Goal: Task Accomplishment & Management: Complete application form

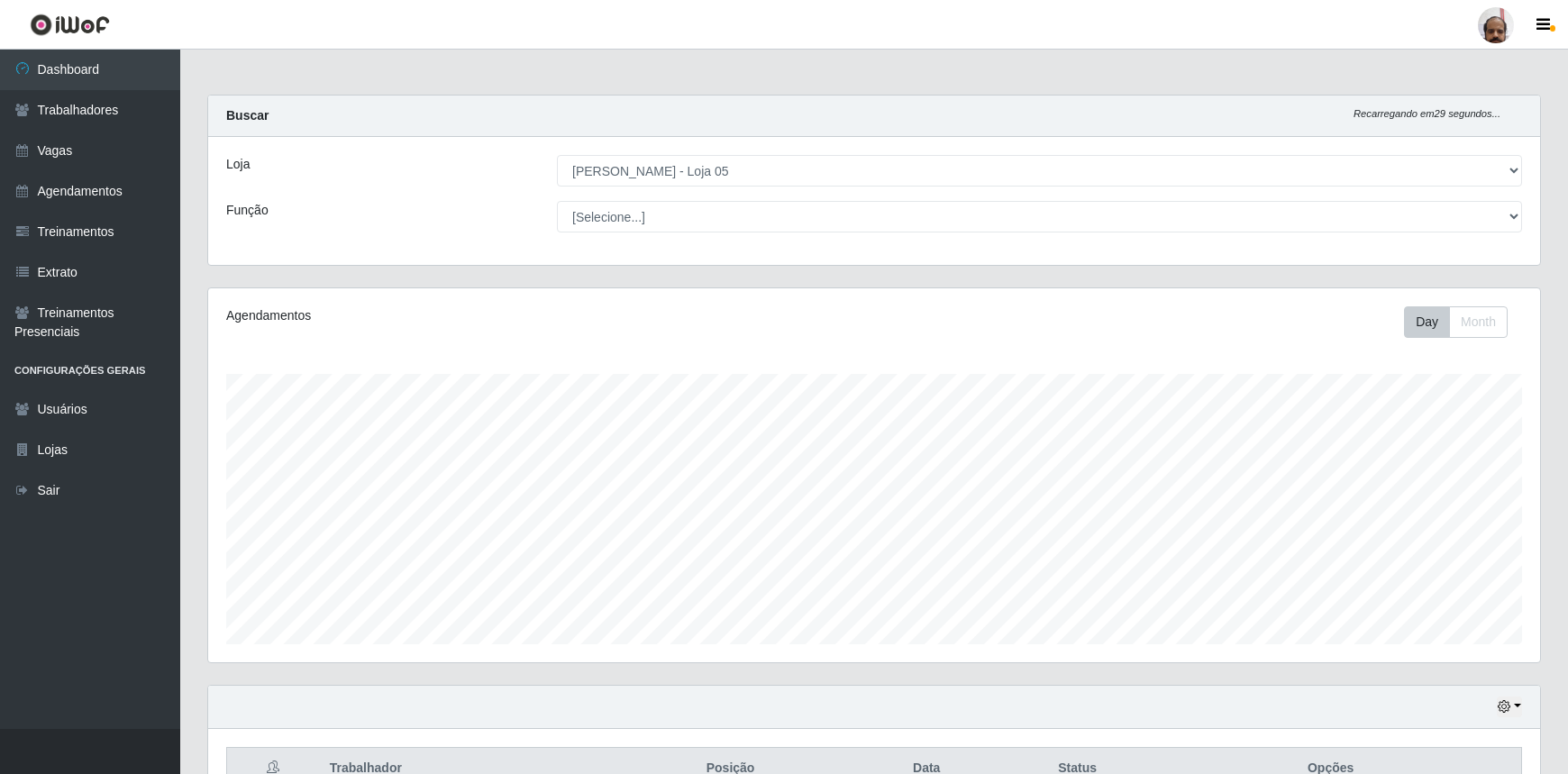
select select "252"
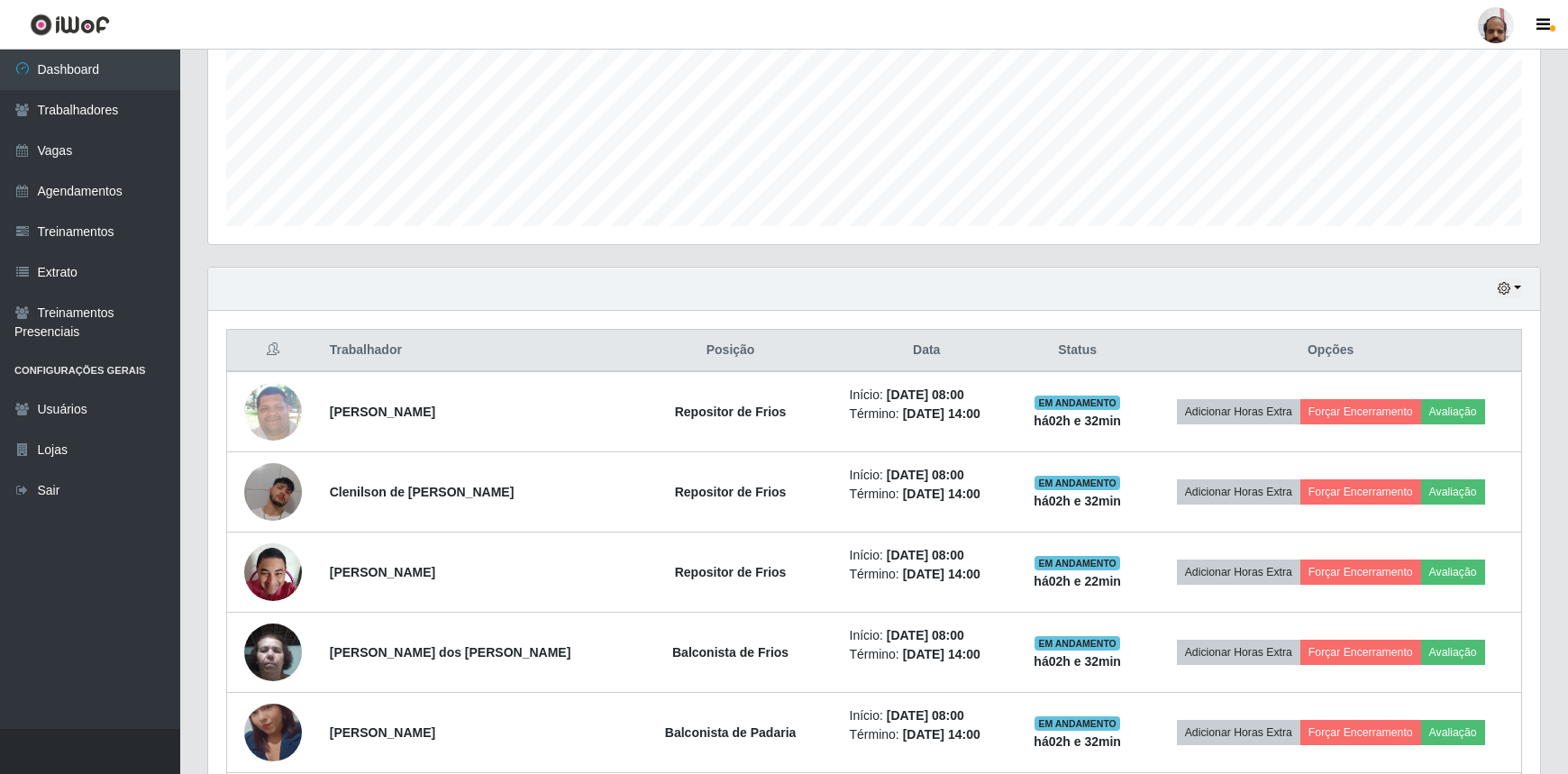
scroll to position [428, 0]
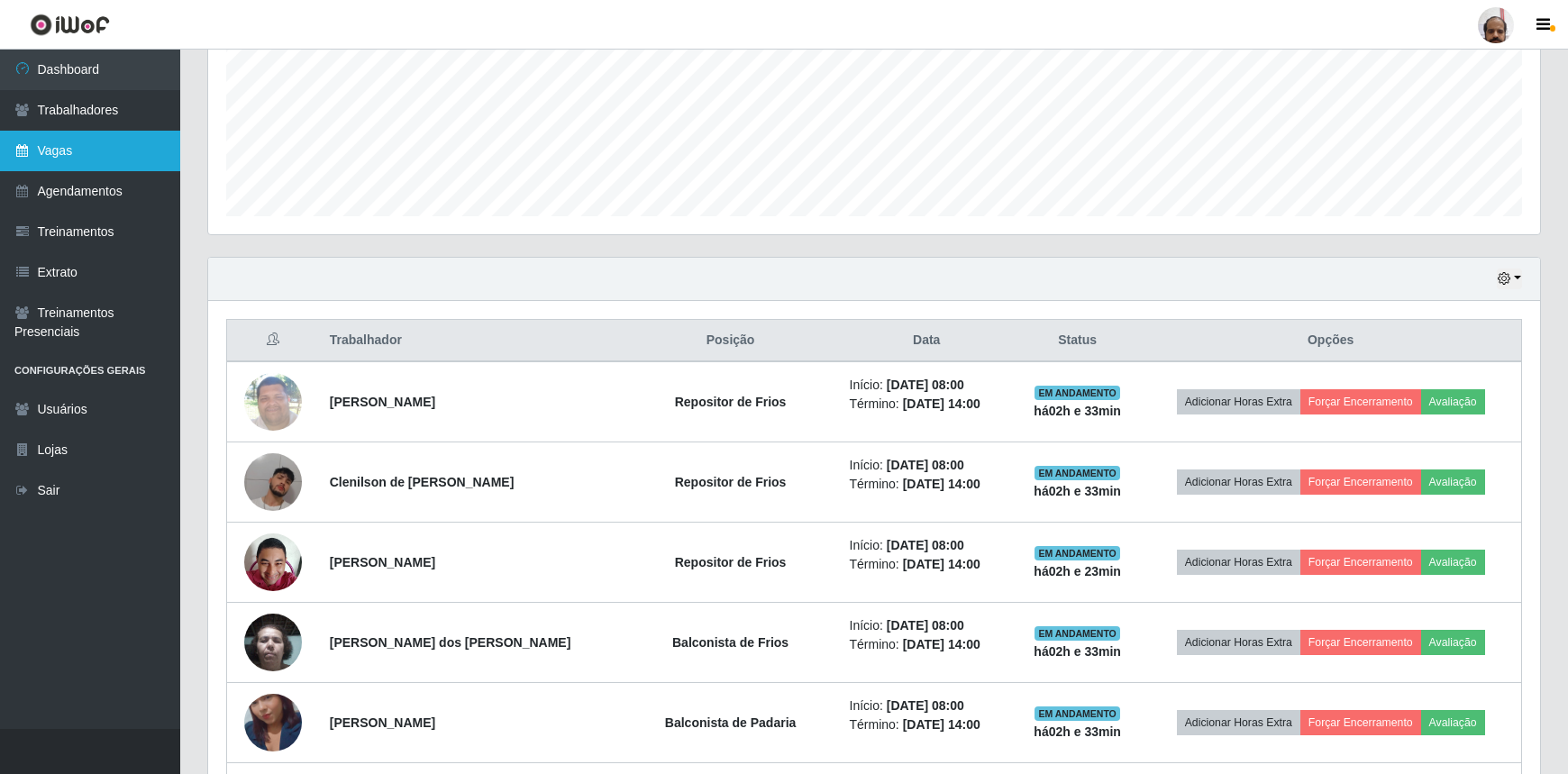
click at [83, 155] on link "Vagas" at bounding box center [90, 150] width 180 height 41
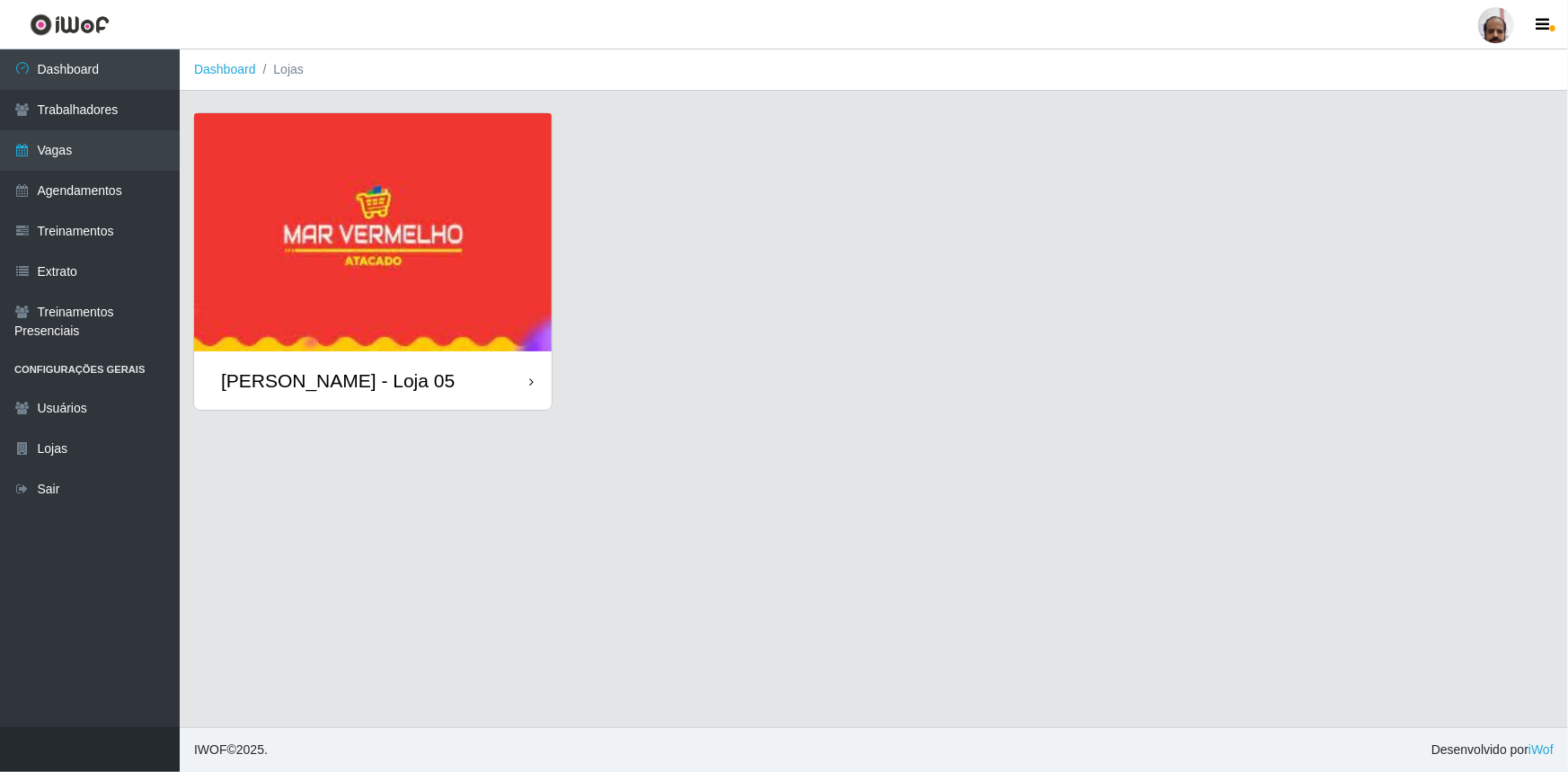
click at [356, 389] on div "[PERSON_NAME] - Loja 05" at bounding box center [338, 380] width 234 height 23
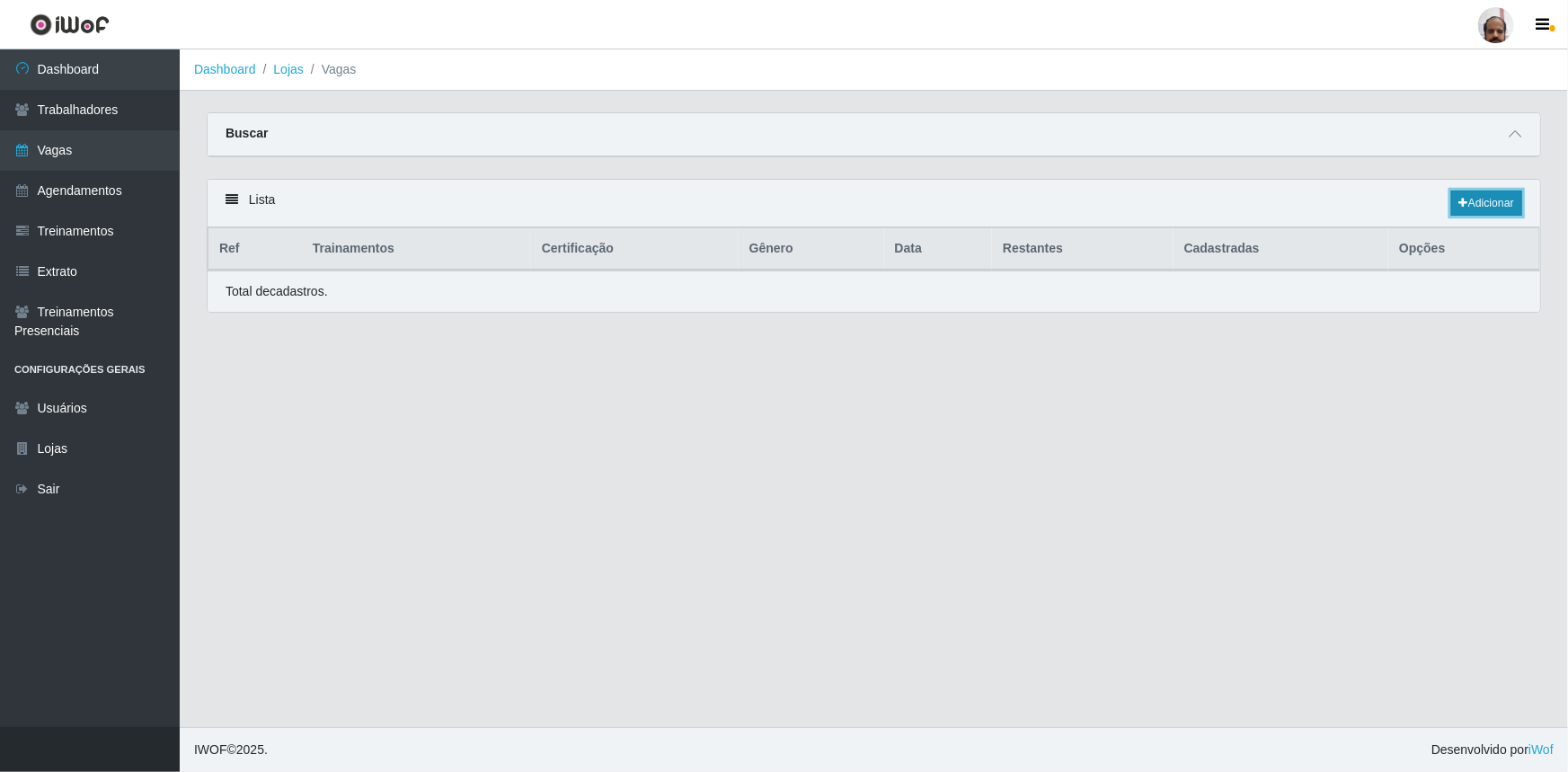
click at [1479, 202] on link "Adicionar" at bounding box center [1486, 203] width 71 height 25
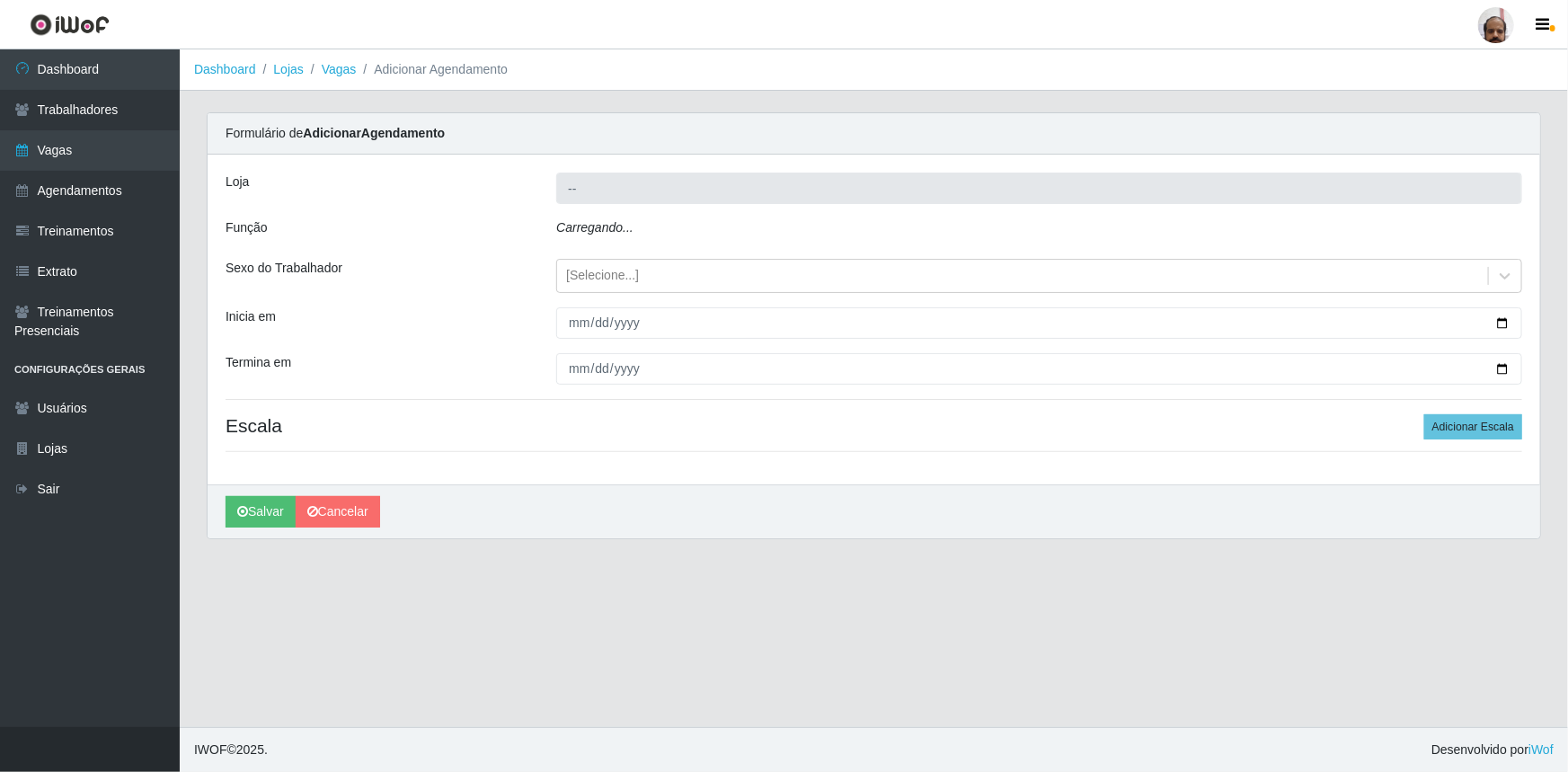
type input "[PERSON_NAME] - Loja 05"
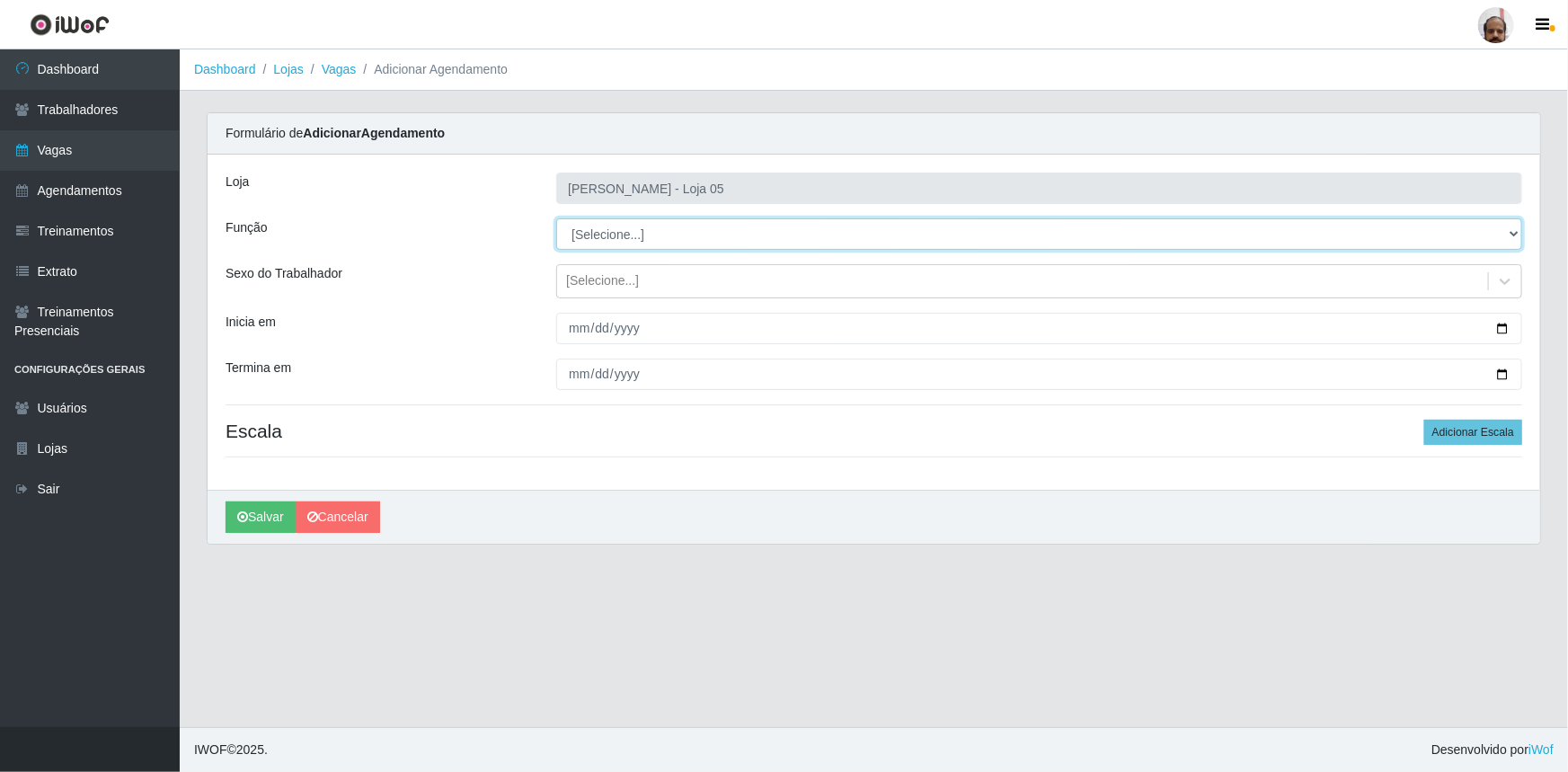
click at [1510, 229] on select "[Selecione...] ASG ASG + ASG ++ Auxiliar de Depósito Auxiliar de Depósito + Aux…" at bounding box center [1040, 233] width 966 height 31
select select "4"
click at [557, 218] on select "[Selecione...] ASG ASG + ASG ++ Auxiliar de Depósito Auxiliar de Depósito + Aux…" at bounding box center [1040, 233] width 966 height 31
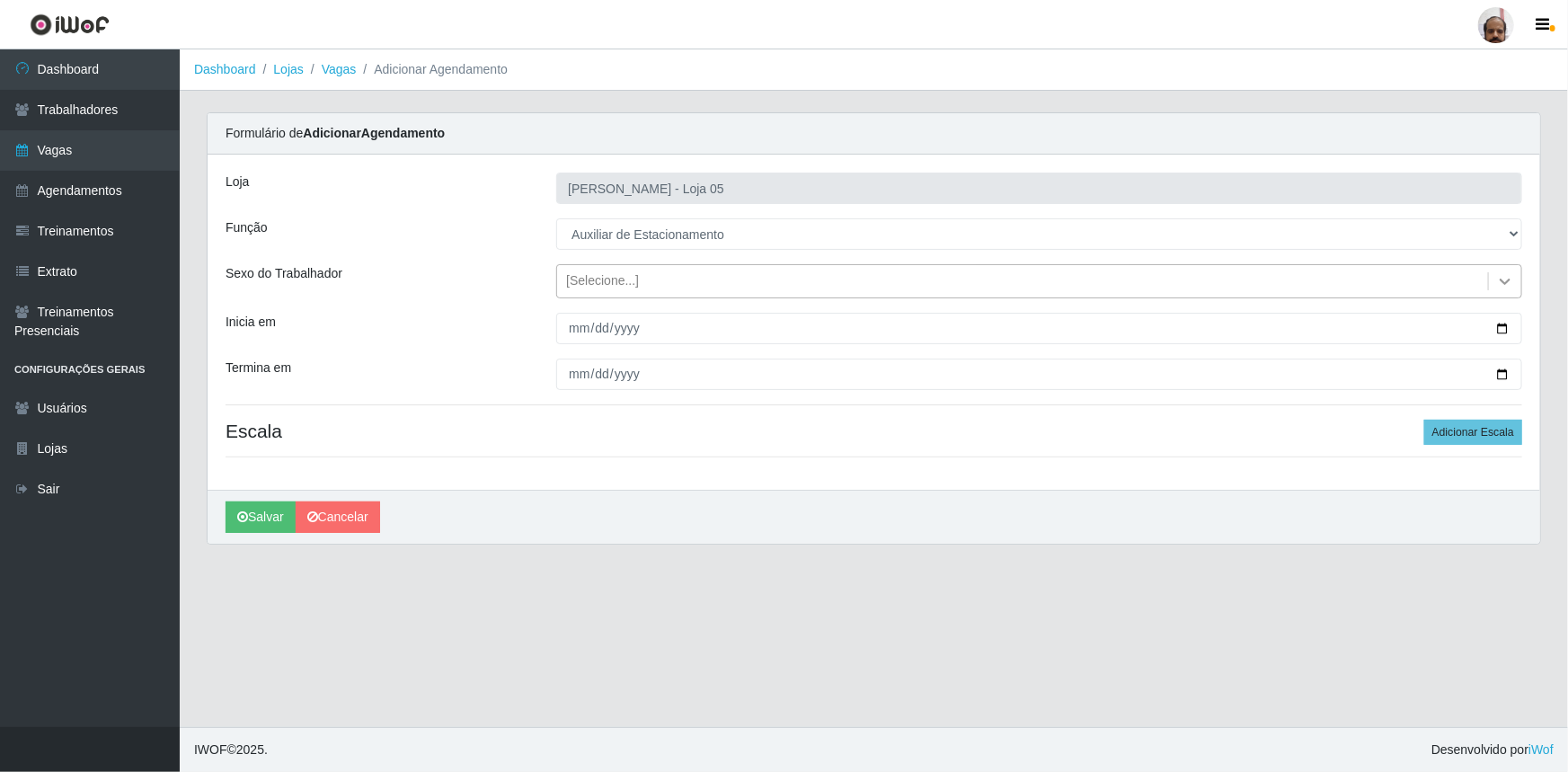
click at [1499, 279] on icon at bounding box center [1505, 281] width 18 height 18
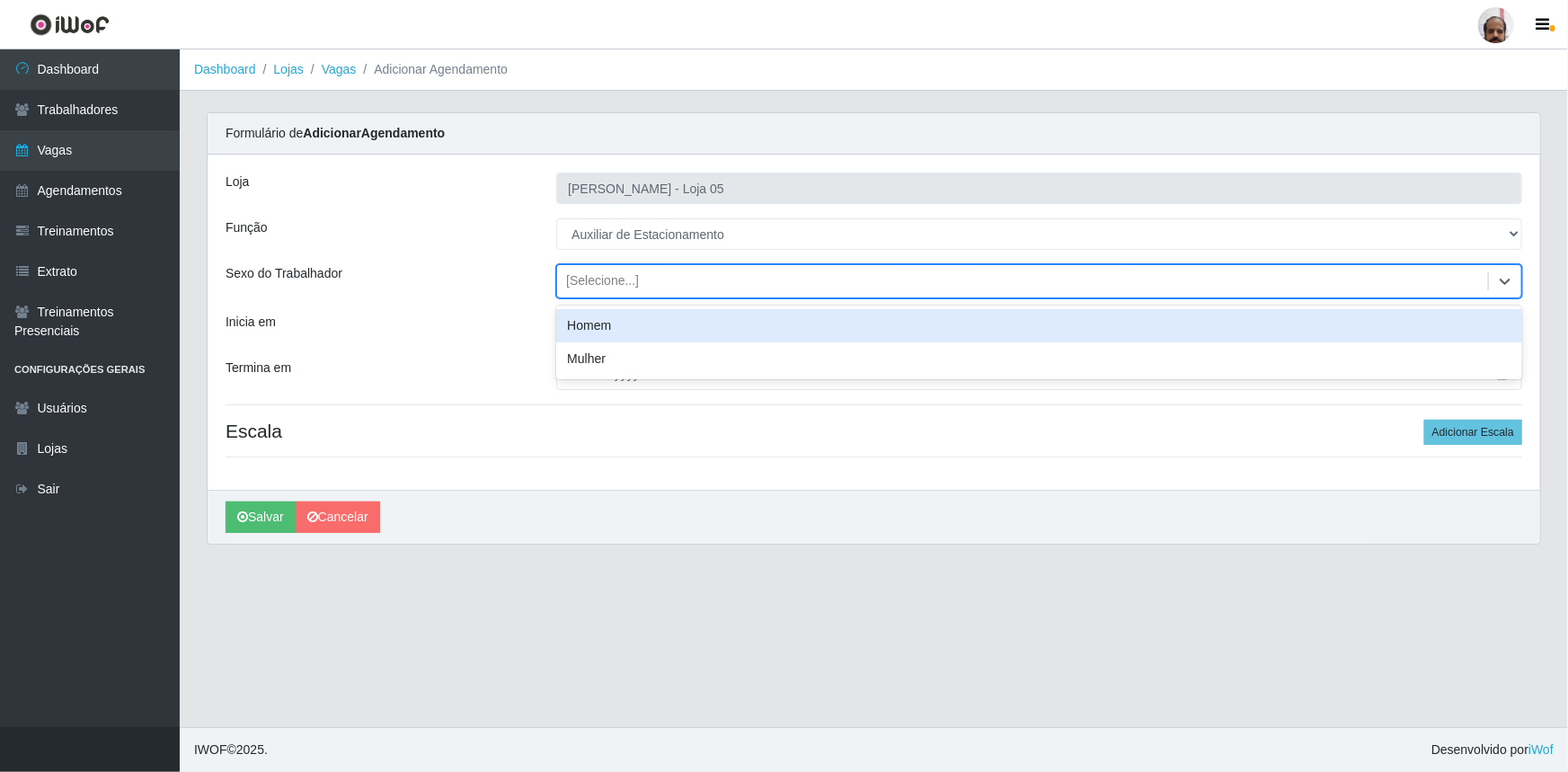
click at [603, 324] on div "Homem" at bounding box center [1040, 326] width 966 height 33
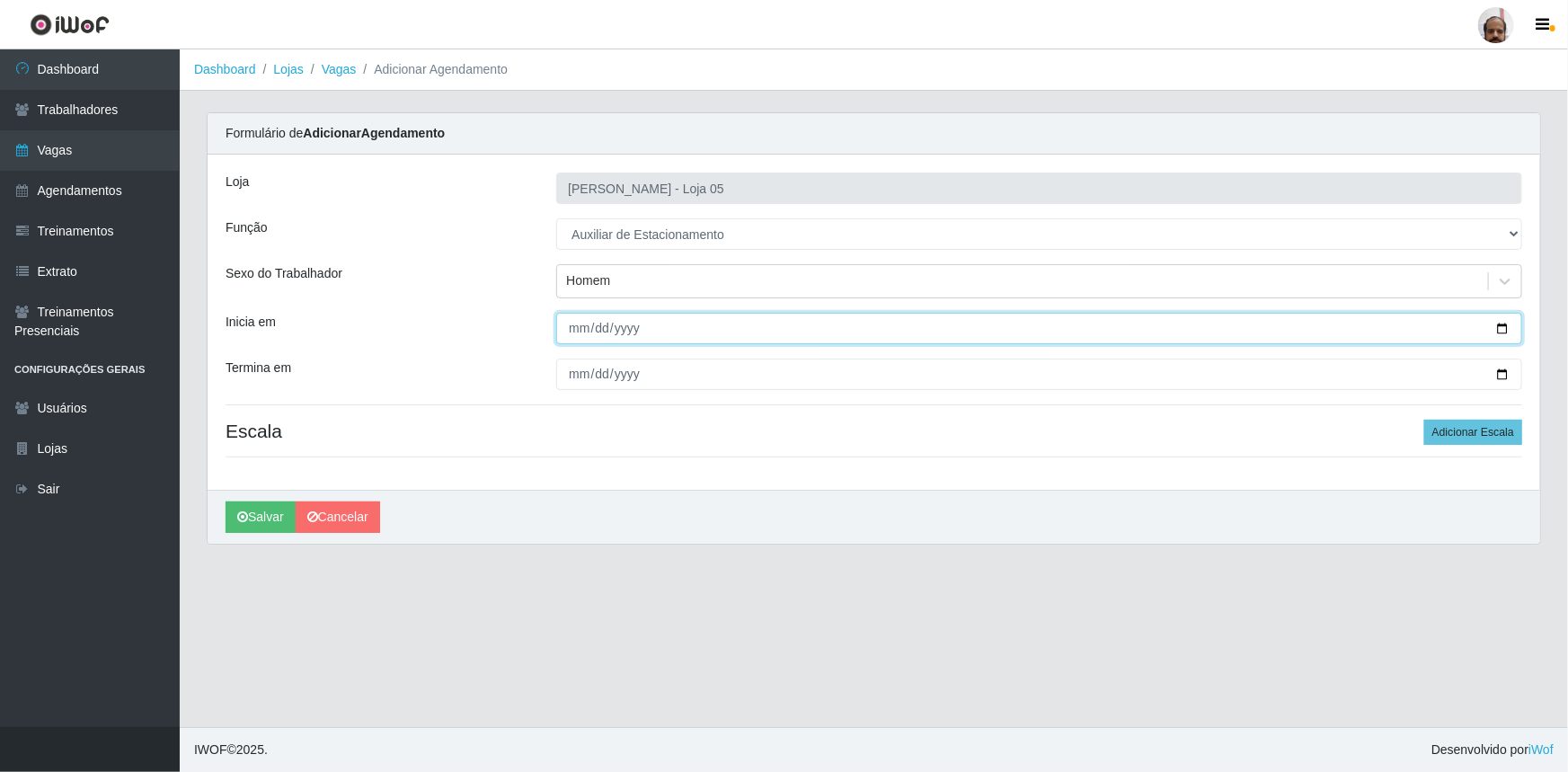
click at [1512, 326] on input "Inicia em" at bounding box center [1040, 327] width 966 height 31
click at [1507, 327] on input "Inicia em" at bounding box center [1040, 327] width 966 height 31
type input "2025-08-28"
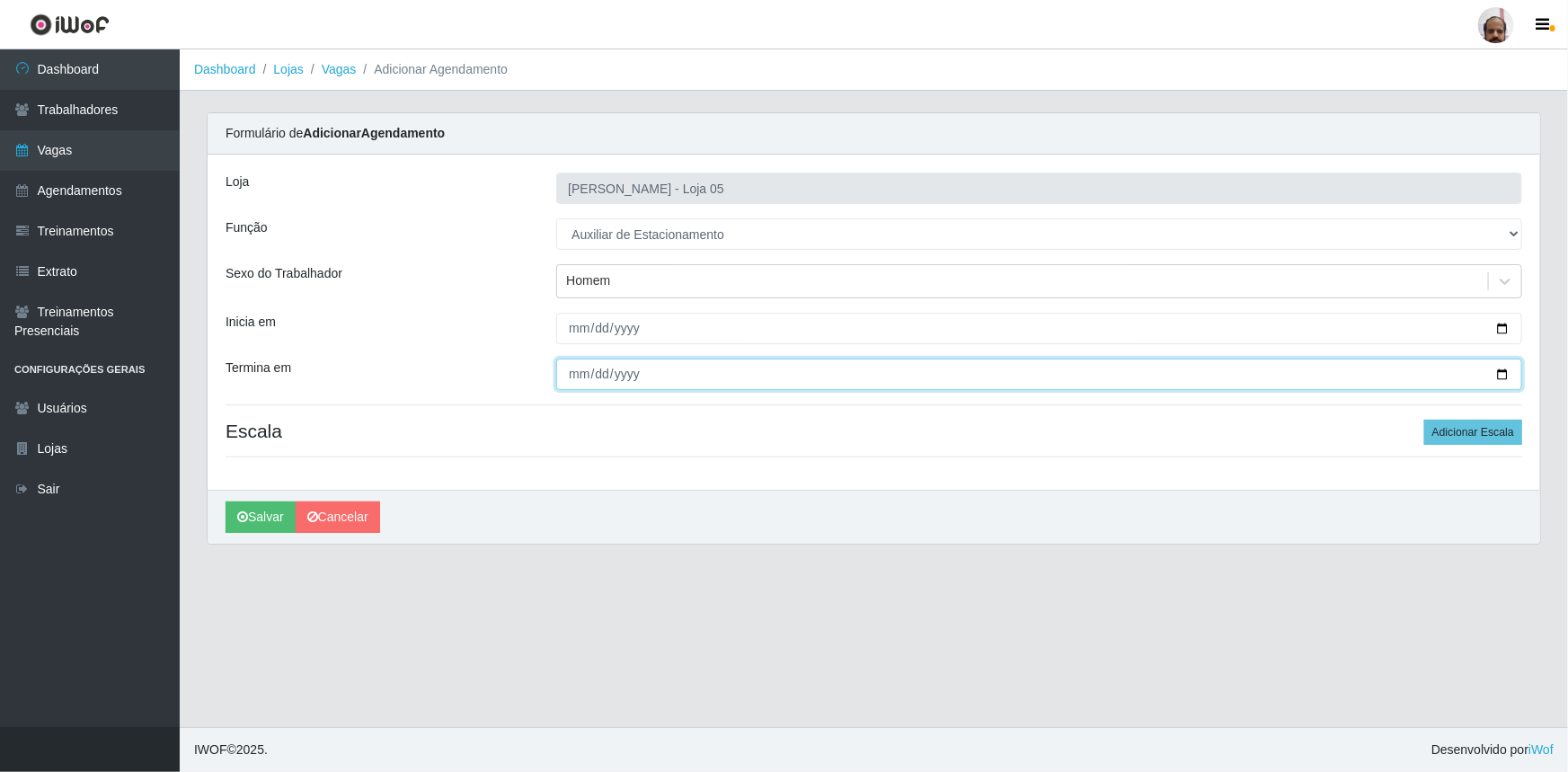
click at [1498, 375] on input "Termina em" at bounding box center [1040, 374] width 966 height 31
type input "2025-08-28"
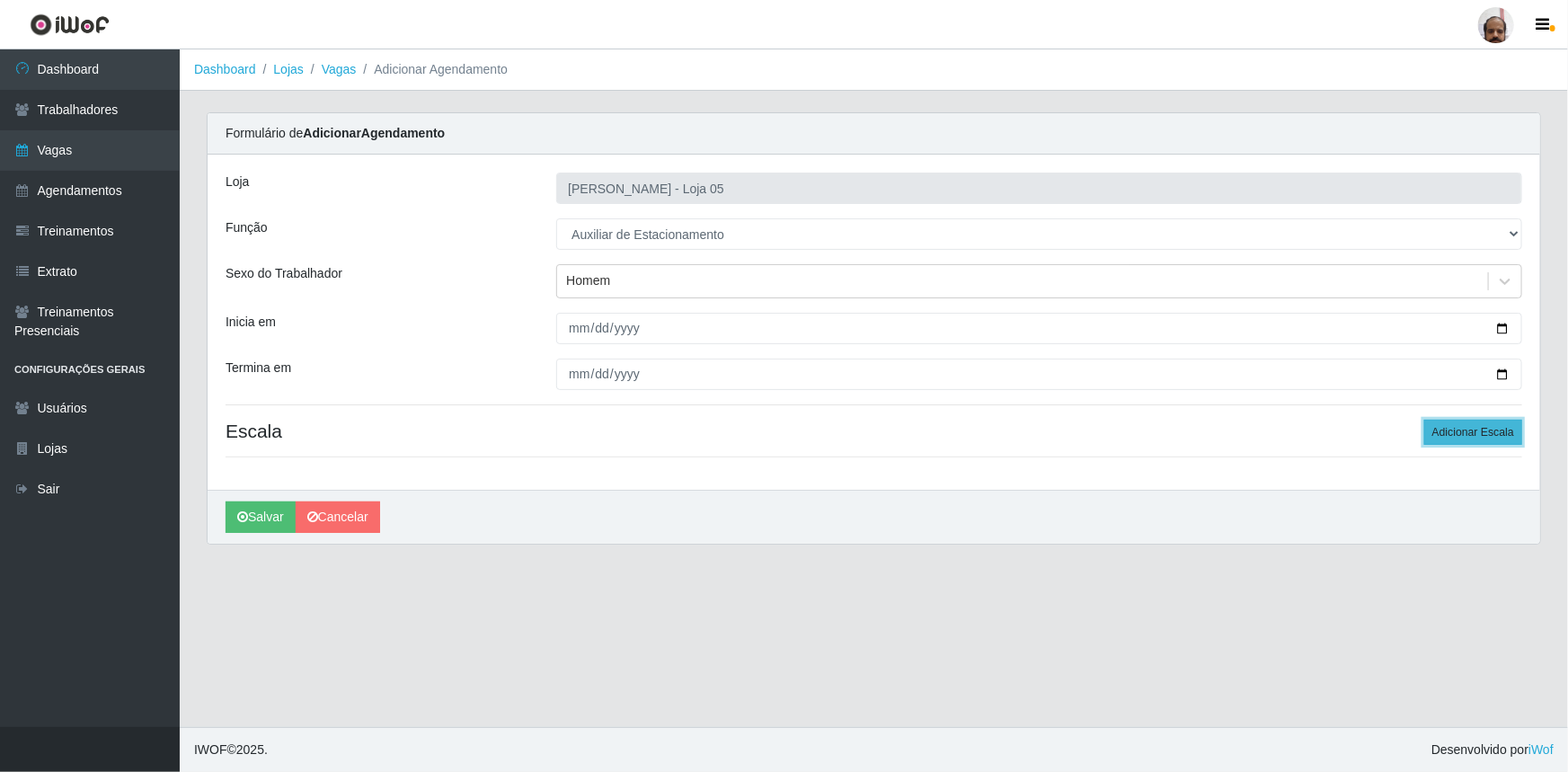
click at [1502, 439] on button "Adicionar Escala" at bounding box center [1474, 432] width 98 height 25
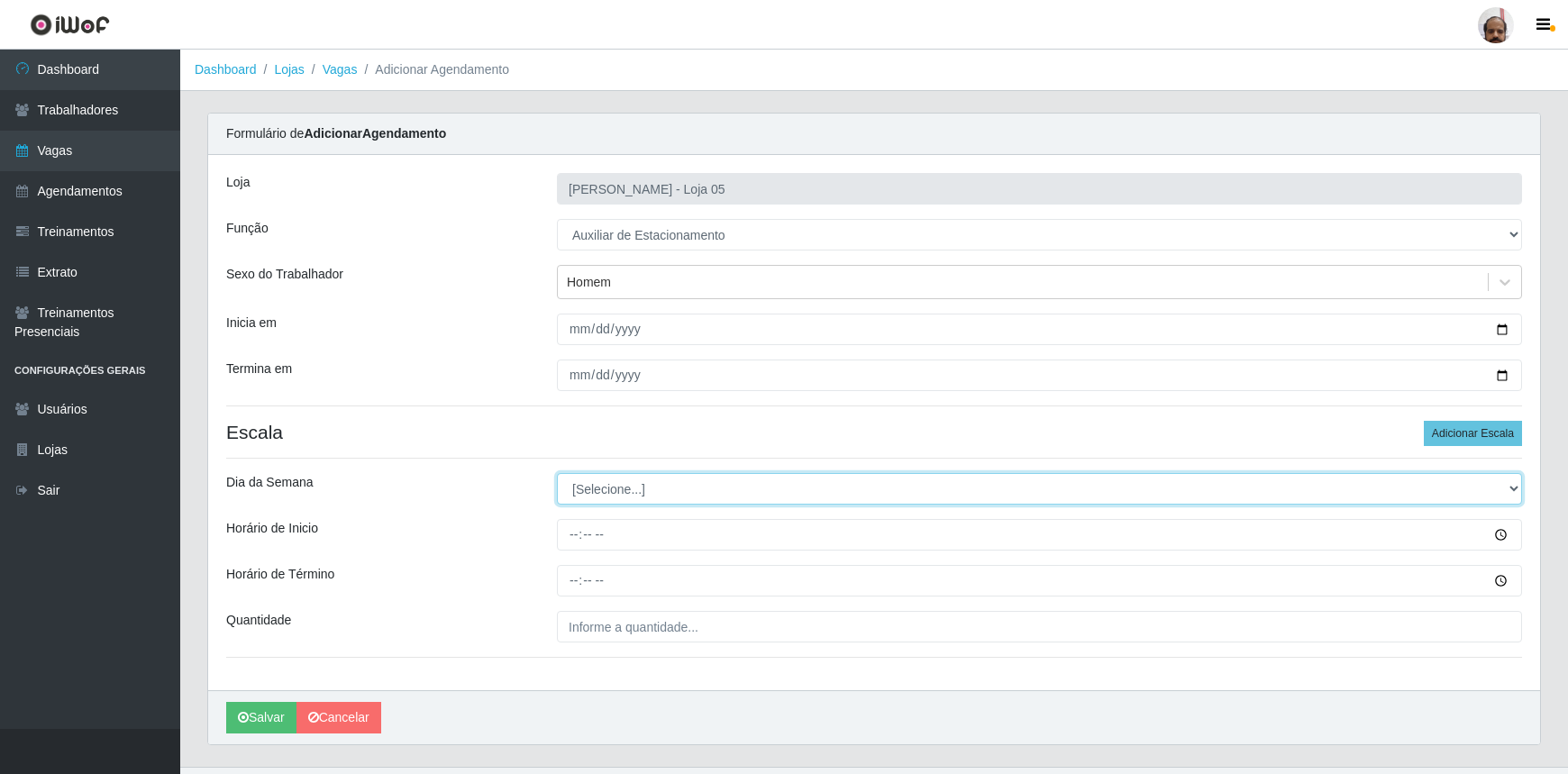
click at [1514, 486] on select "[Selecione...] Segunda Terça Quarta Quinta Sexta Sábado Domingo" at bounding box center [1040, 488] width 965 height 31
select select "4"
click at [557, 473] on select "[Selecione...] Segunda Terça Quarta Quinta Sexta Sábado Domingo" at bounding box center [1040, 488] width 965 height 31
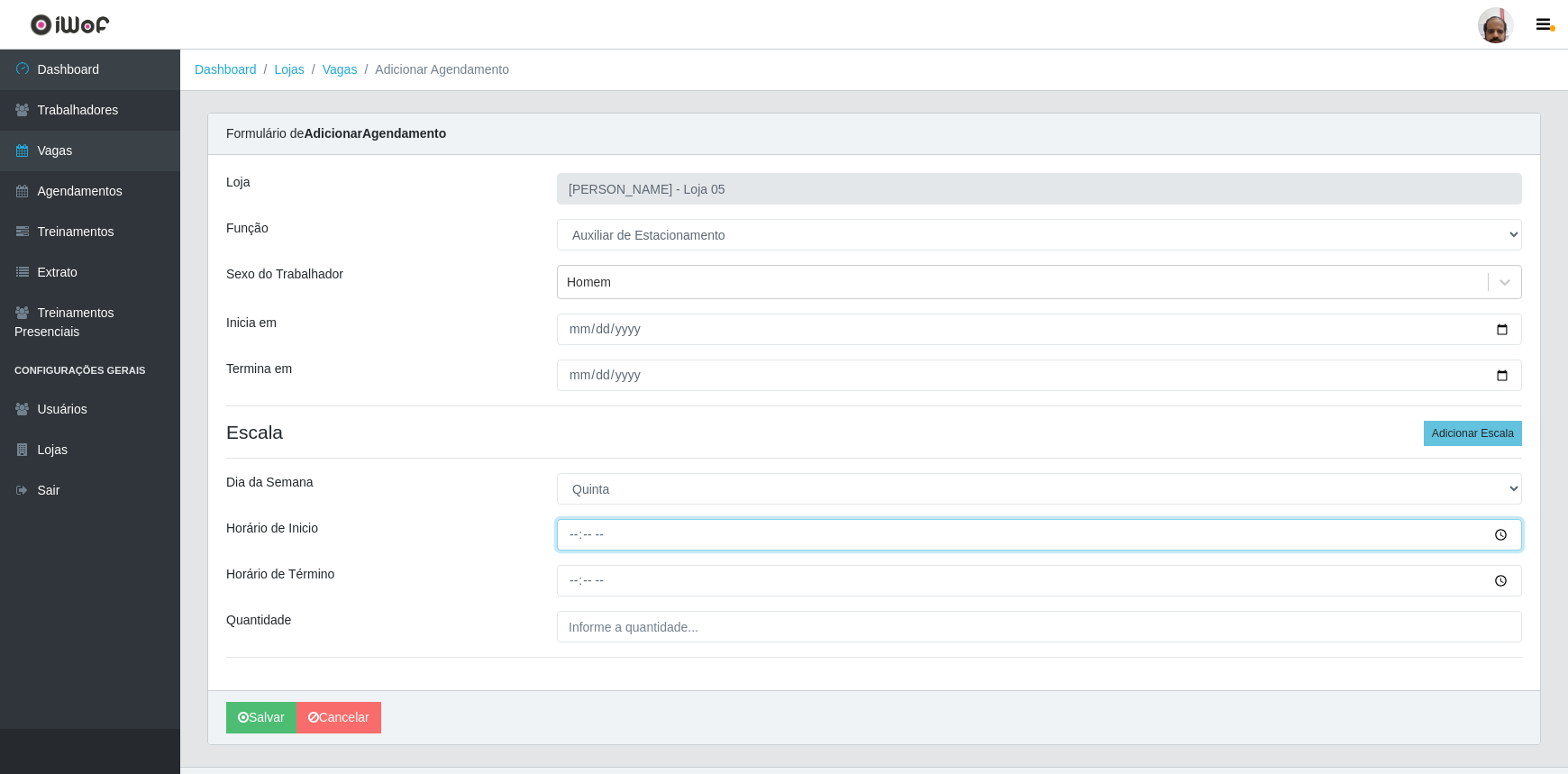
click at [561, 537] on input "Horário de Inicio" at bounding box center [1040, 535] width 965 height 31
type input "08:00"
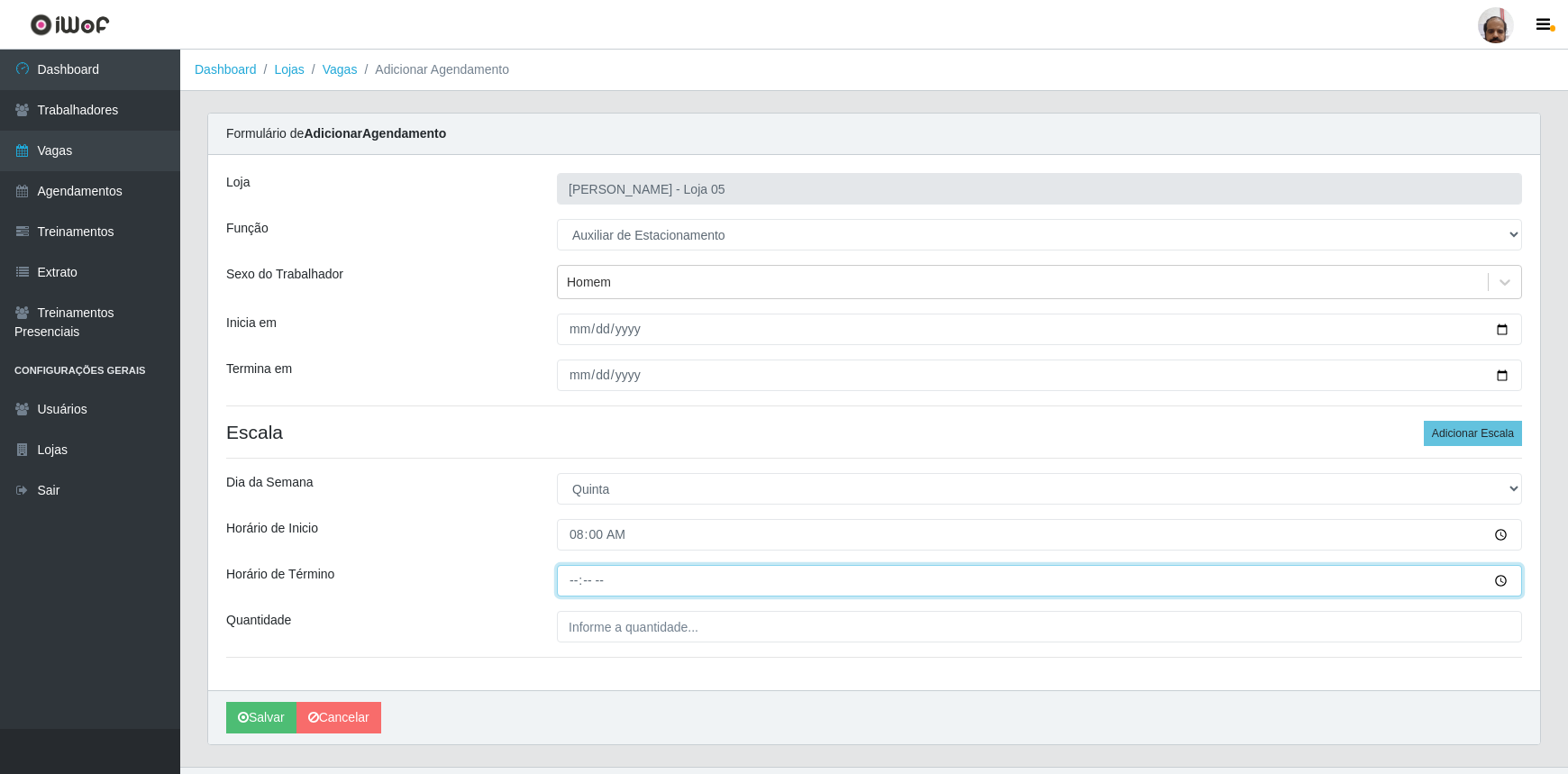
click at [571, 584] on input "Horário de Término" at bounding box center [1040, 580] width 965 height 31
type input "14:00"
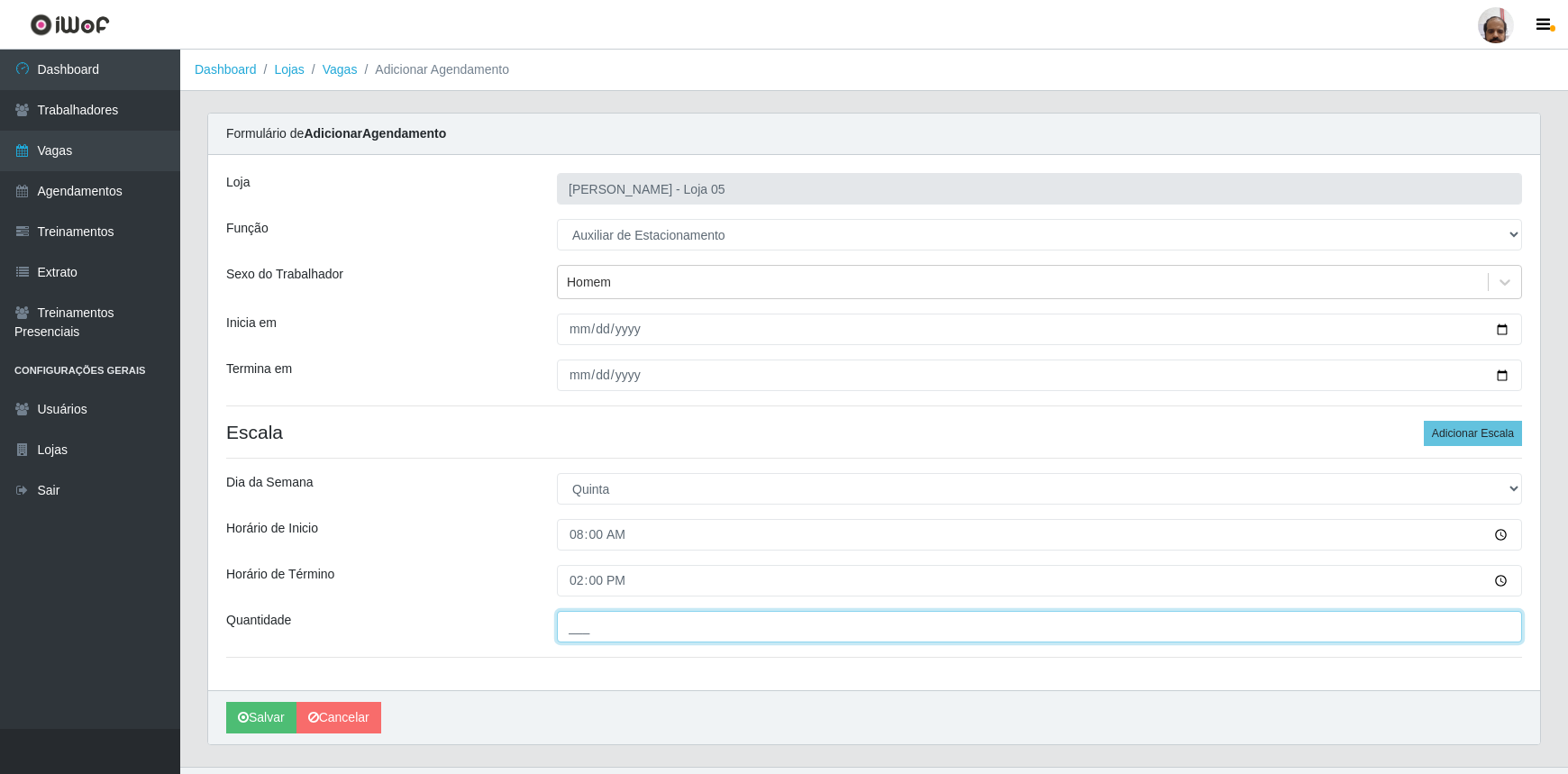
click at [577, 629] on input "___" at bounding box center [1040, 626] width 965 height 31
type input "1__"
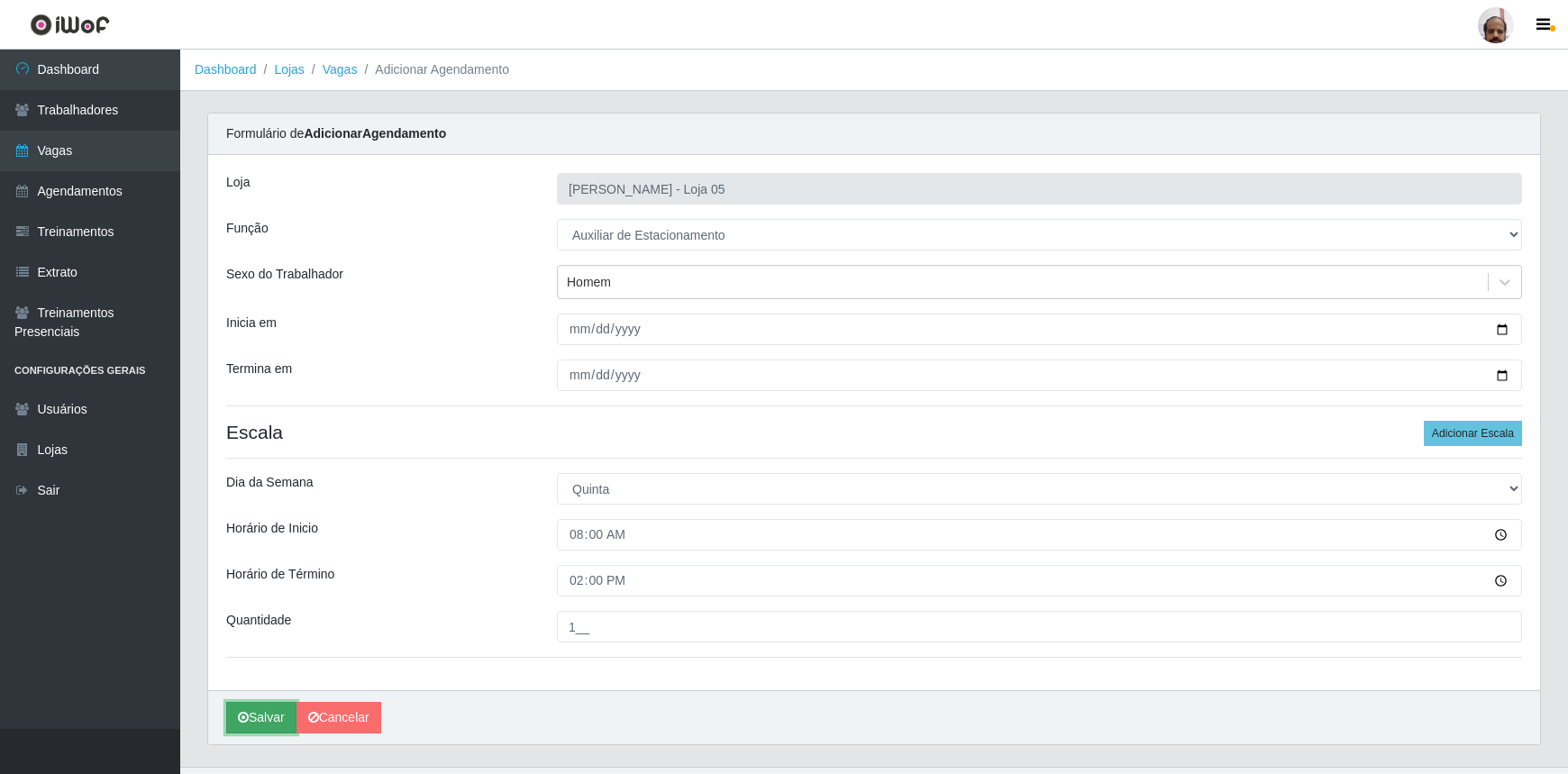
click at [278, 712] on button "Salvar" at bounding box center [261, 717] width 70 height 31
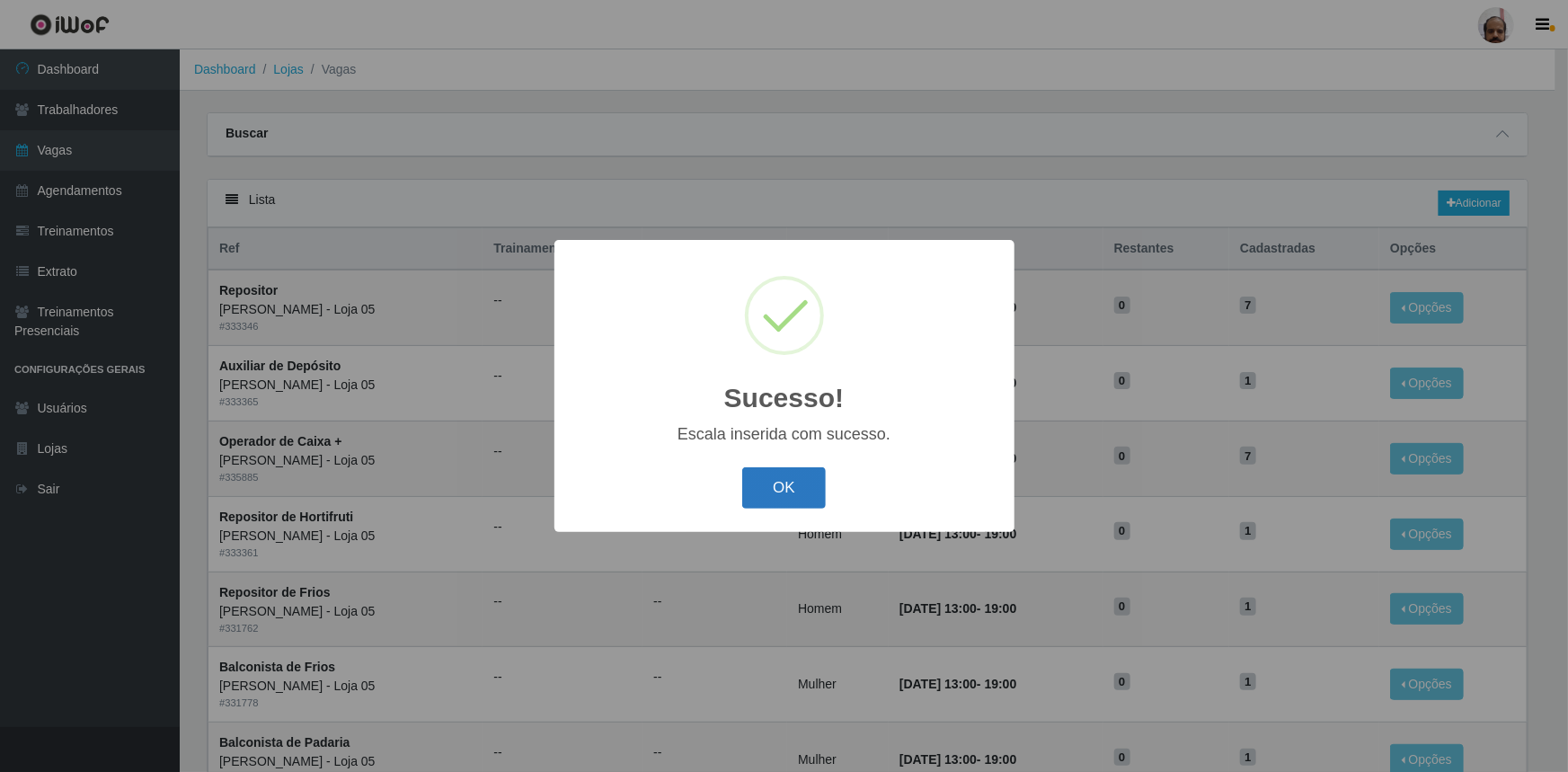
click at [803, 496] on button "OK" at bounding box center [784, 488] width 84 height 42
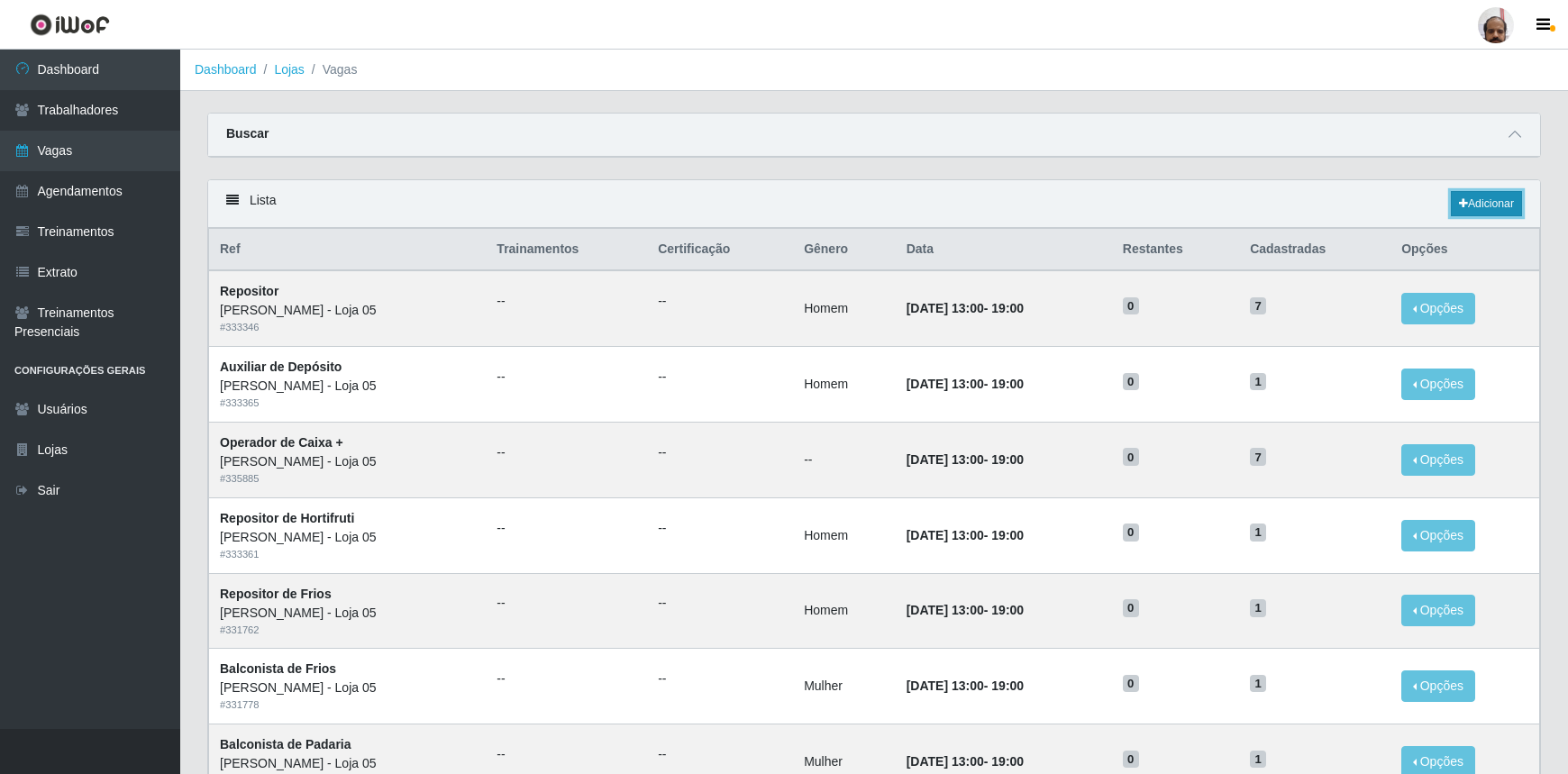
click at [1496, 200] on link "Adicionar" at bounding box center [1486, 203] width 71 height 26
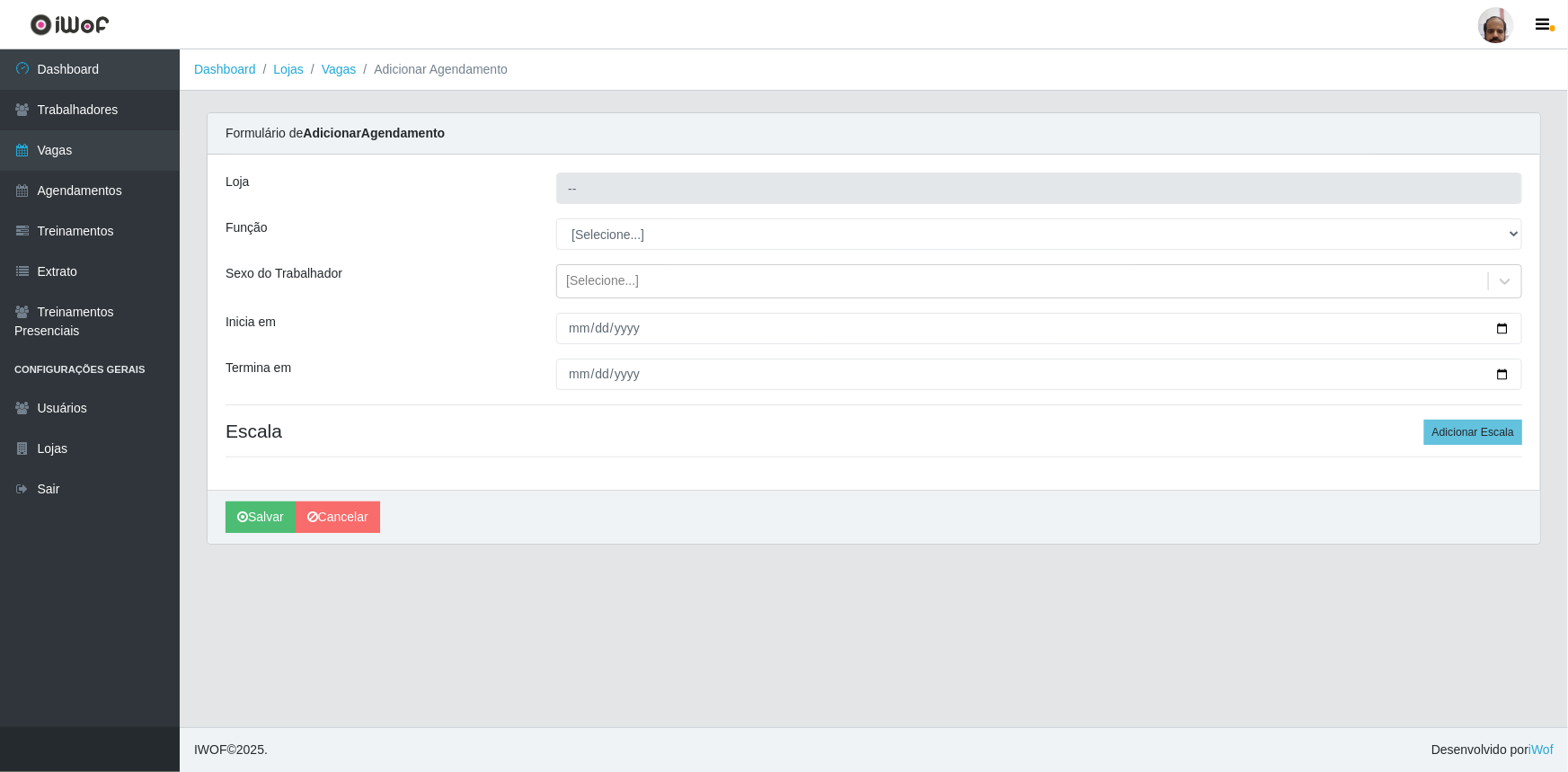
type input "[PERSON_NAME] - Loja 05"
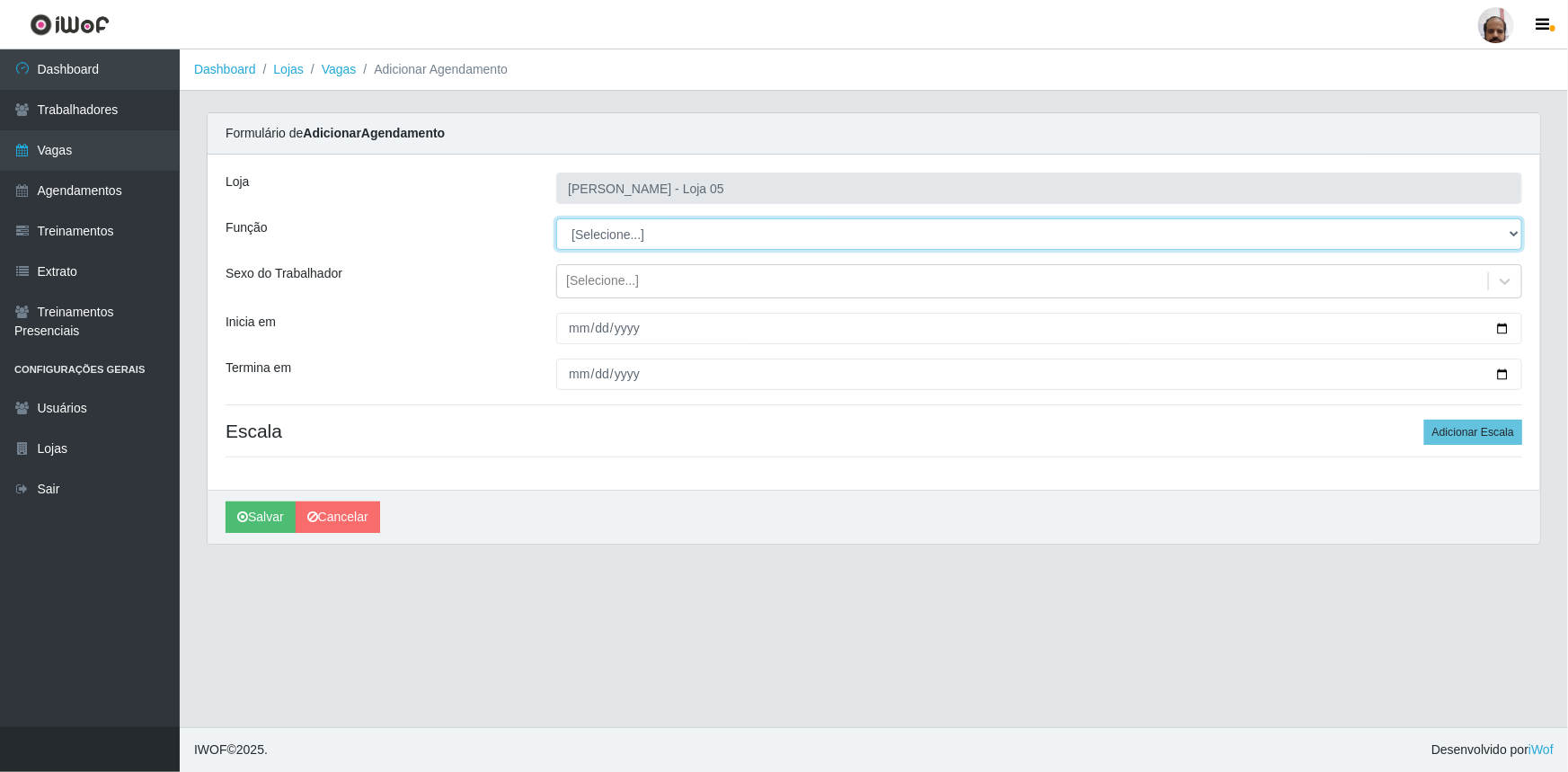
click at [1518, 237] on select "[Selecione...] ASG ASG + ASG ++ Auxiliar de Depósito Auxiliar de Depósito + Aux…" at bounding box center [1040, 233] width 966 height 31
select select "1"
click at [557, 218] on select "[Selecione...] ASG ASG + ASG ++ Auxiliar de Depósito Auxiliar de Depósito + Aux…" at bounding box center [1040, 233] width 966 height 31
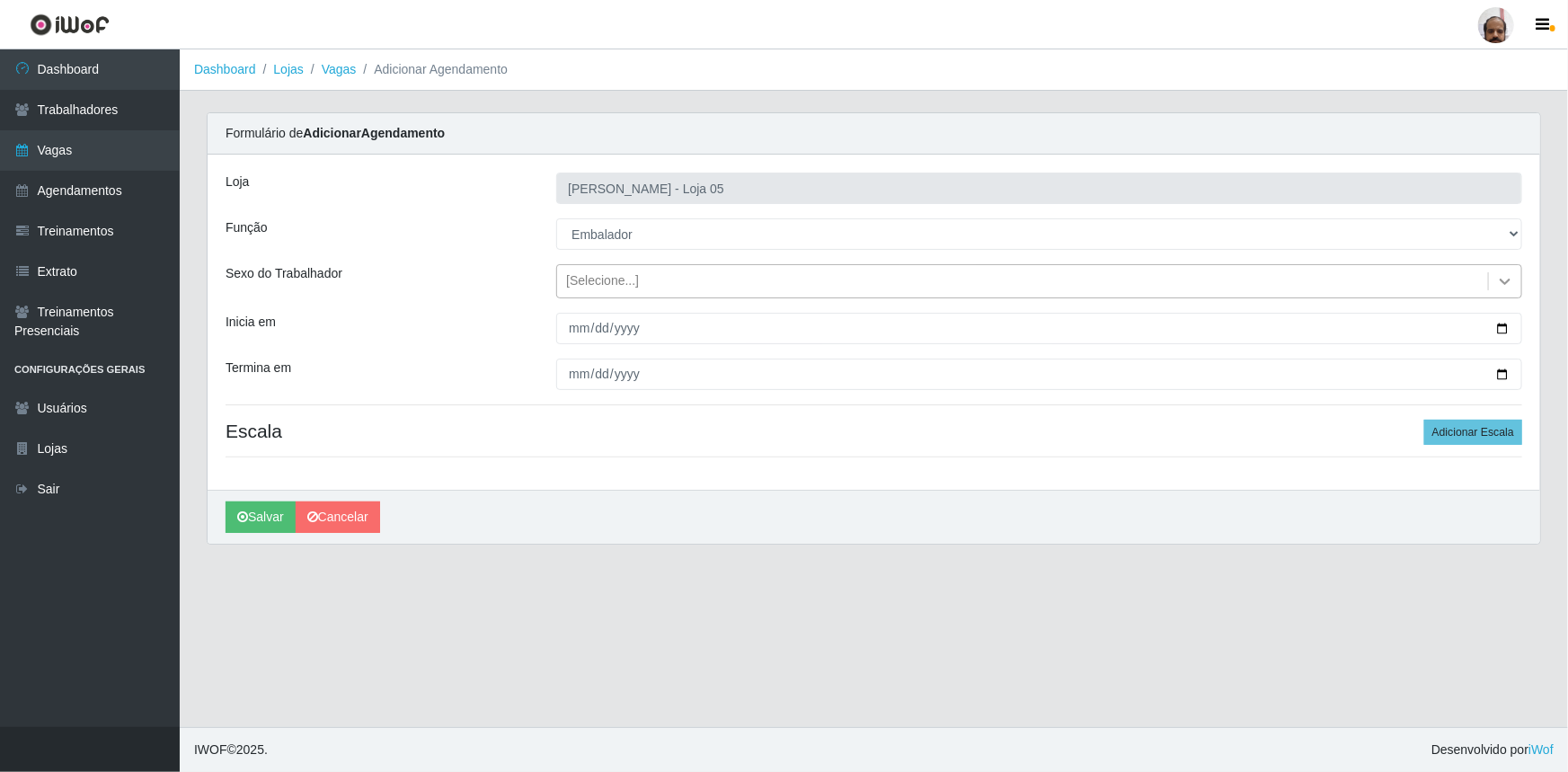
click at [1501, 280] on icon at bounding box center [1505, 281] width 18 height 18
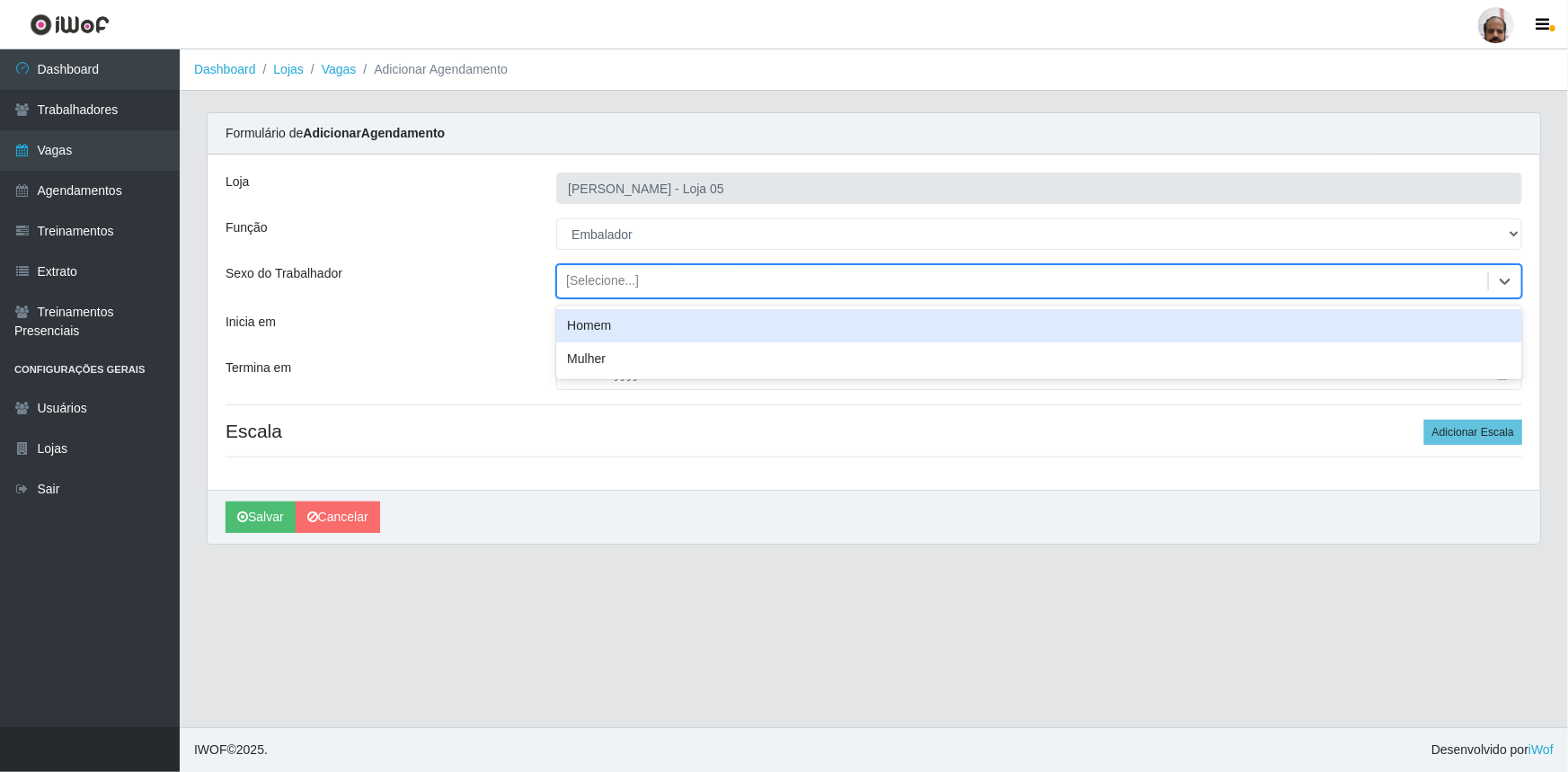
click at [593, 326] on div "Homem" at bounding box center [1040, 326] width 966 height 33
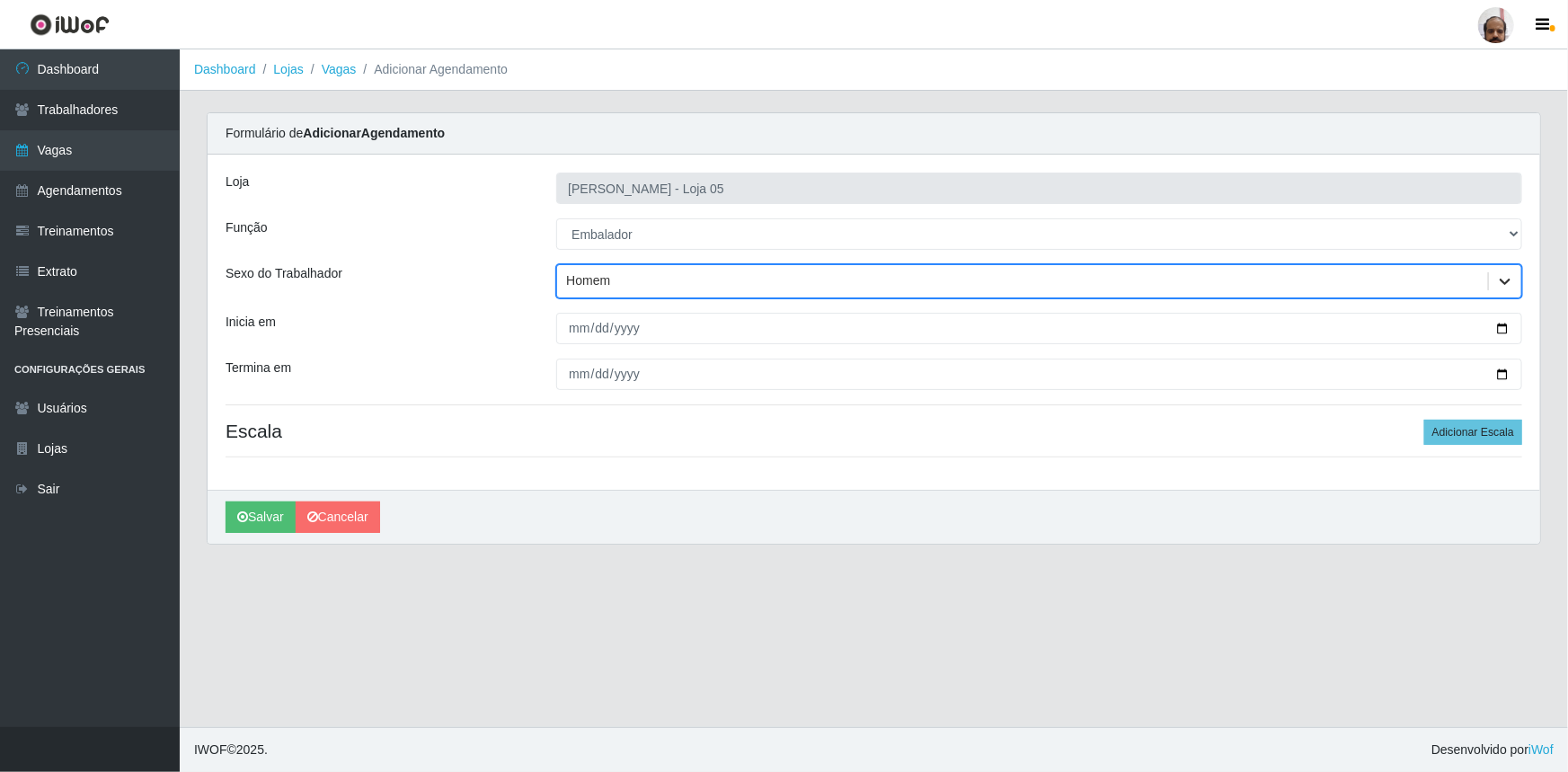
click at [1503, 281] on icon at bounding box center [1505, 281] width 10 height 7
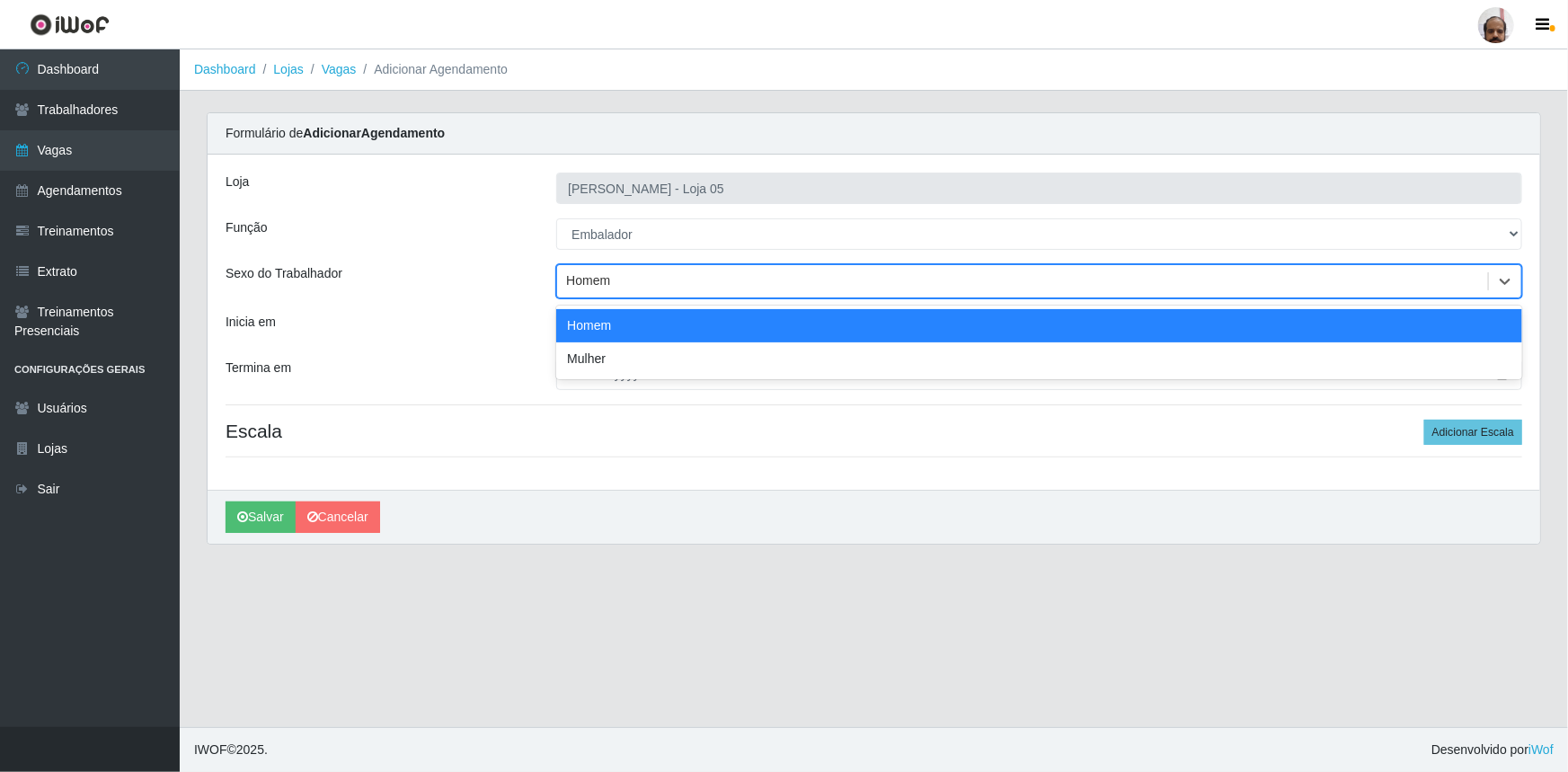
click at [665, 277] on div "Homem" at bounding box center [1023, 281] width 931 height 29
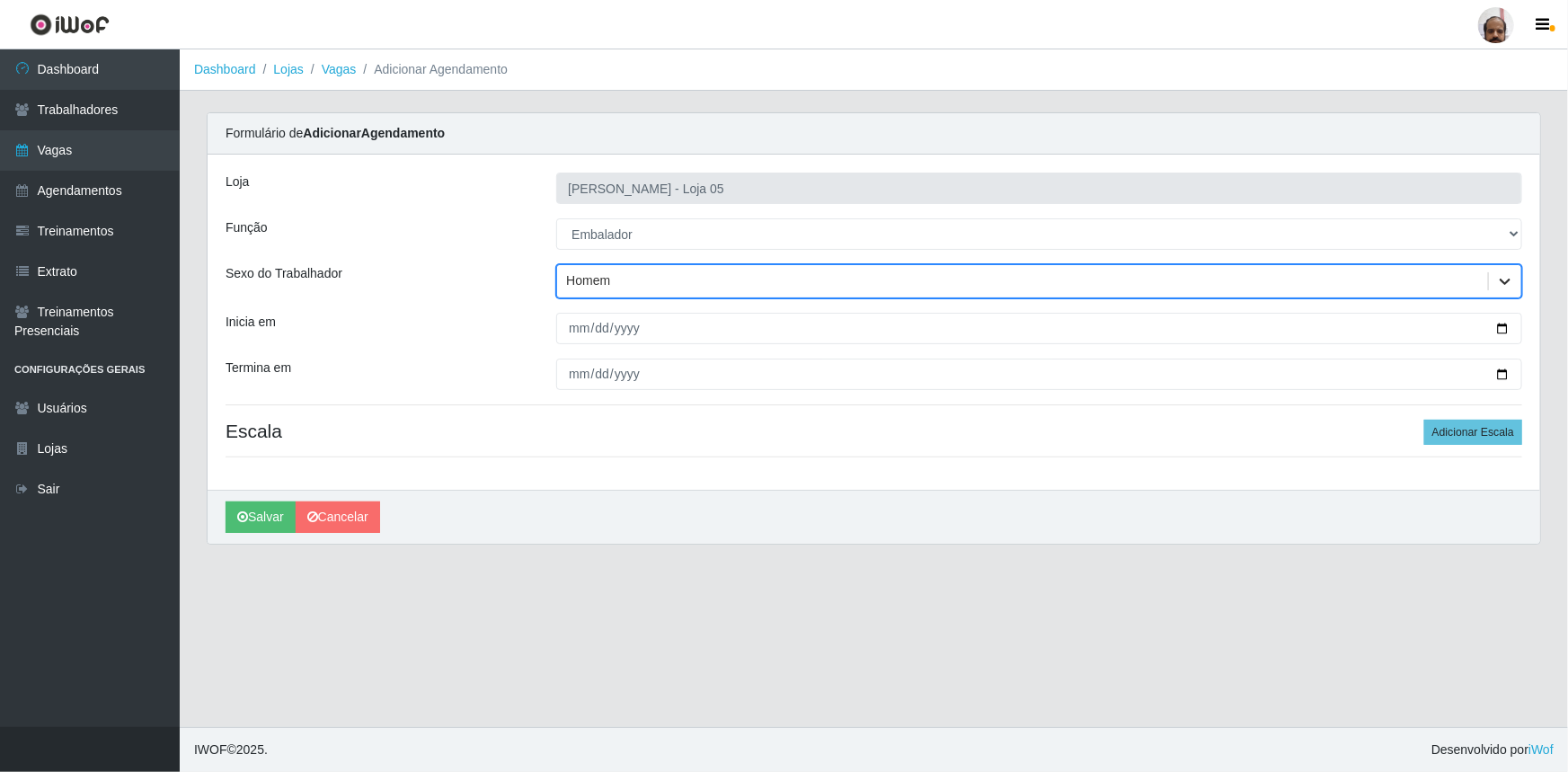
click at [1510, 278] on icon at bounding box center [1505, 281] width 10 height 7
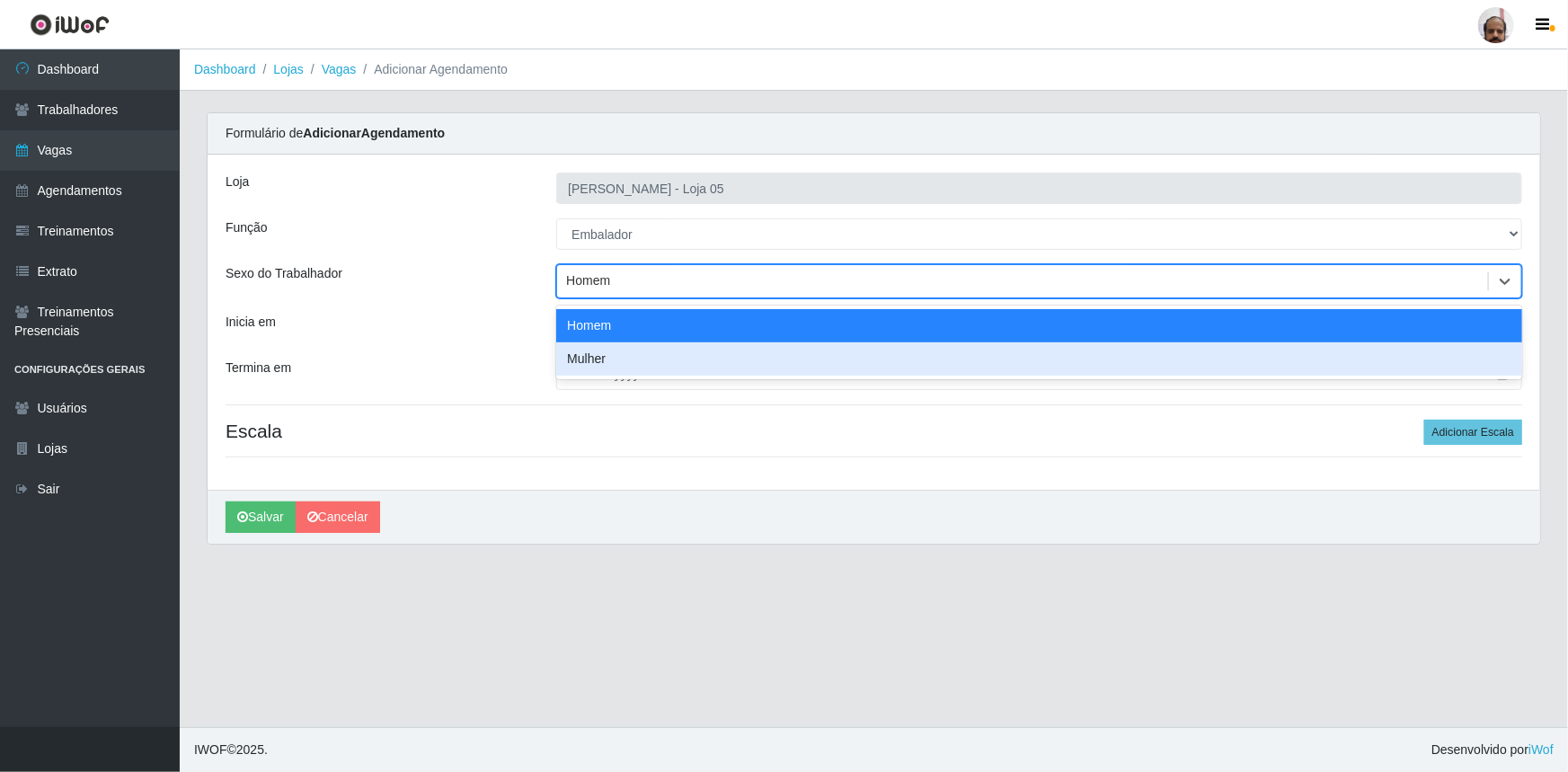
click at [612, 364] on div "Mulher" at bounding box center [1040, 359] width 966 height 33
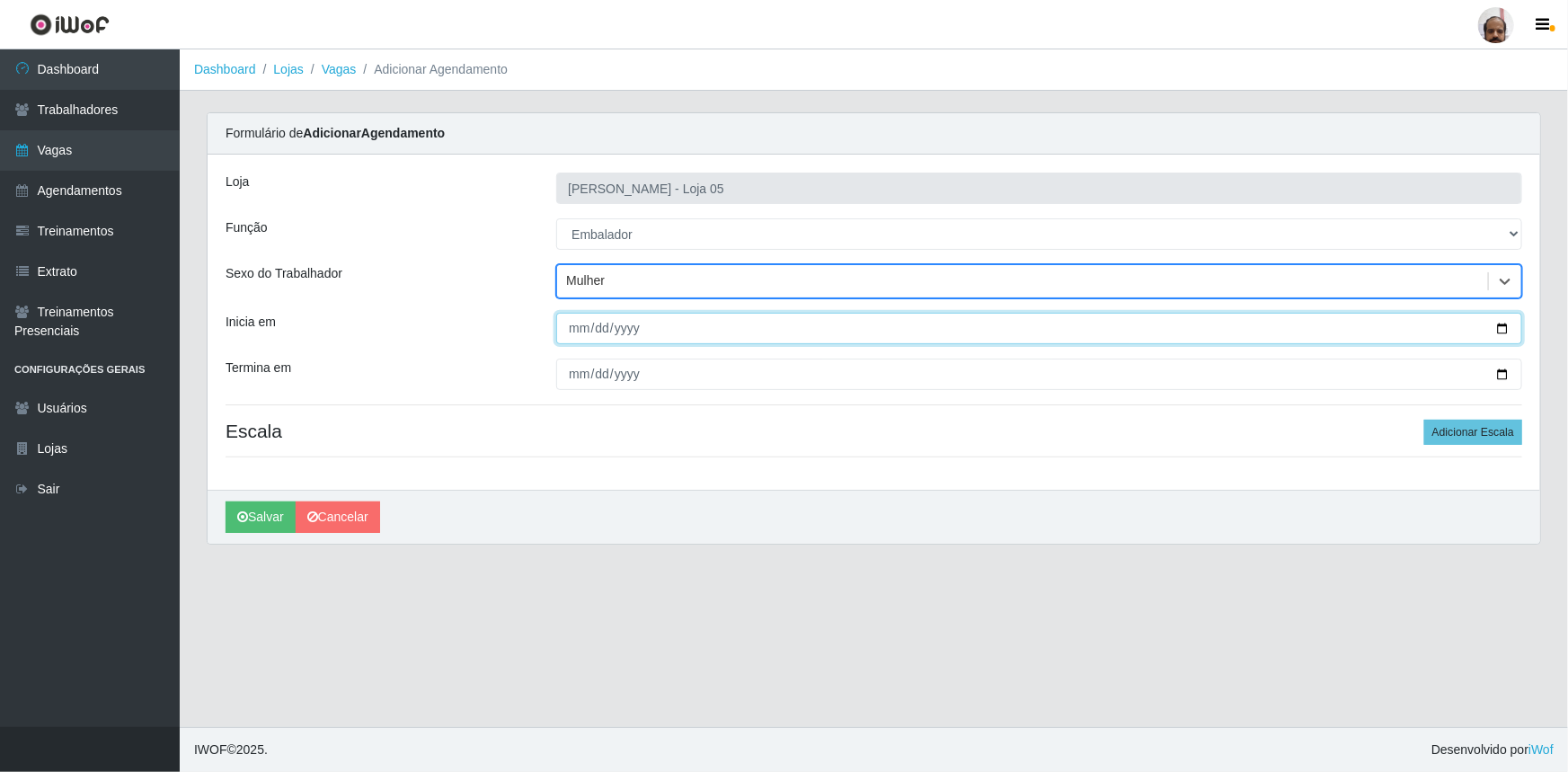
click at [1508, 330] on input "Inicia em" at bounding box center [1040, 327] width 966 height 31
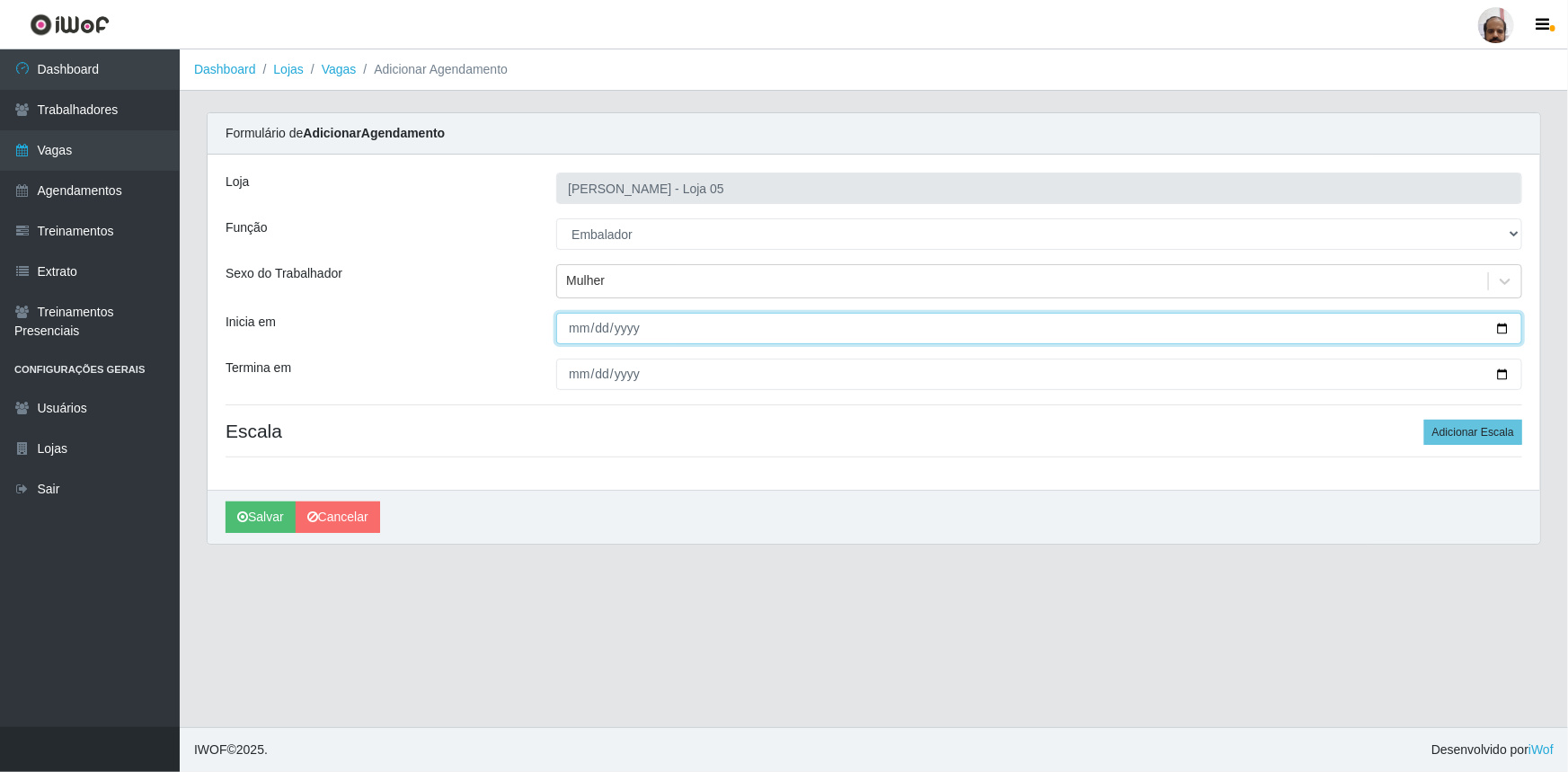
type input "2025-08-28"
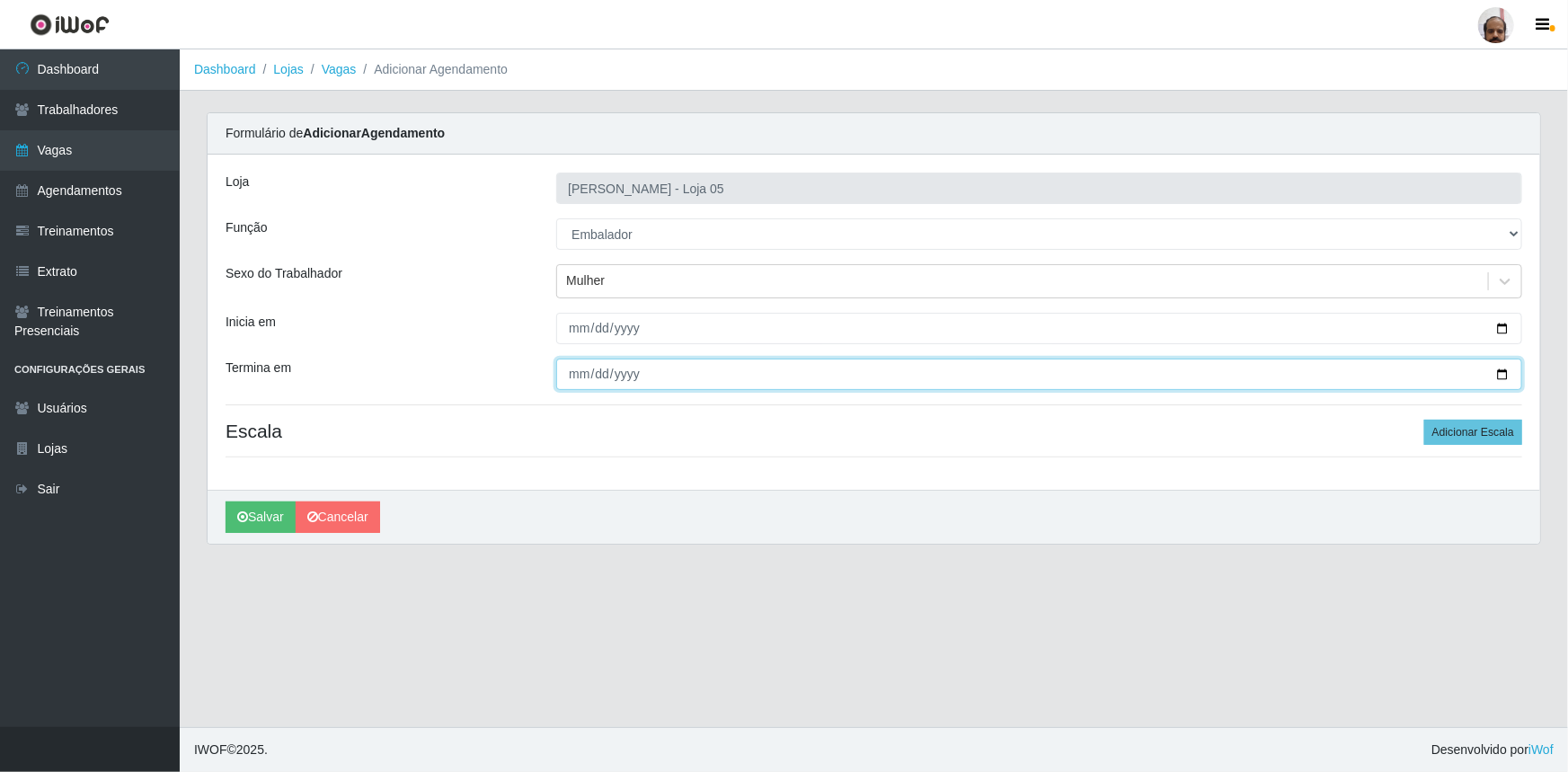
click at [1504, 368] on input "Termina em" at bounding box center [1040, 374] width 966 height 31
type input "2025-08-28"
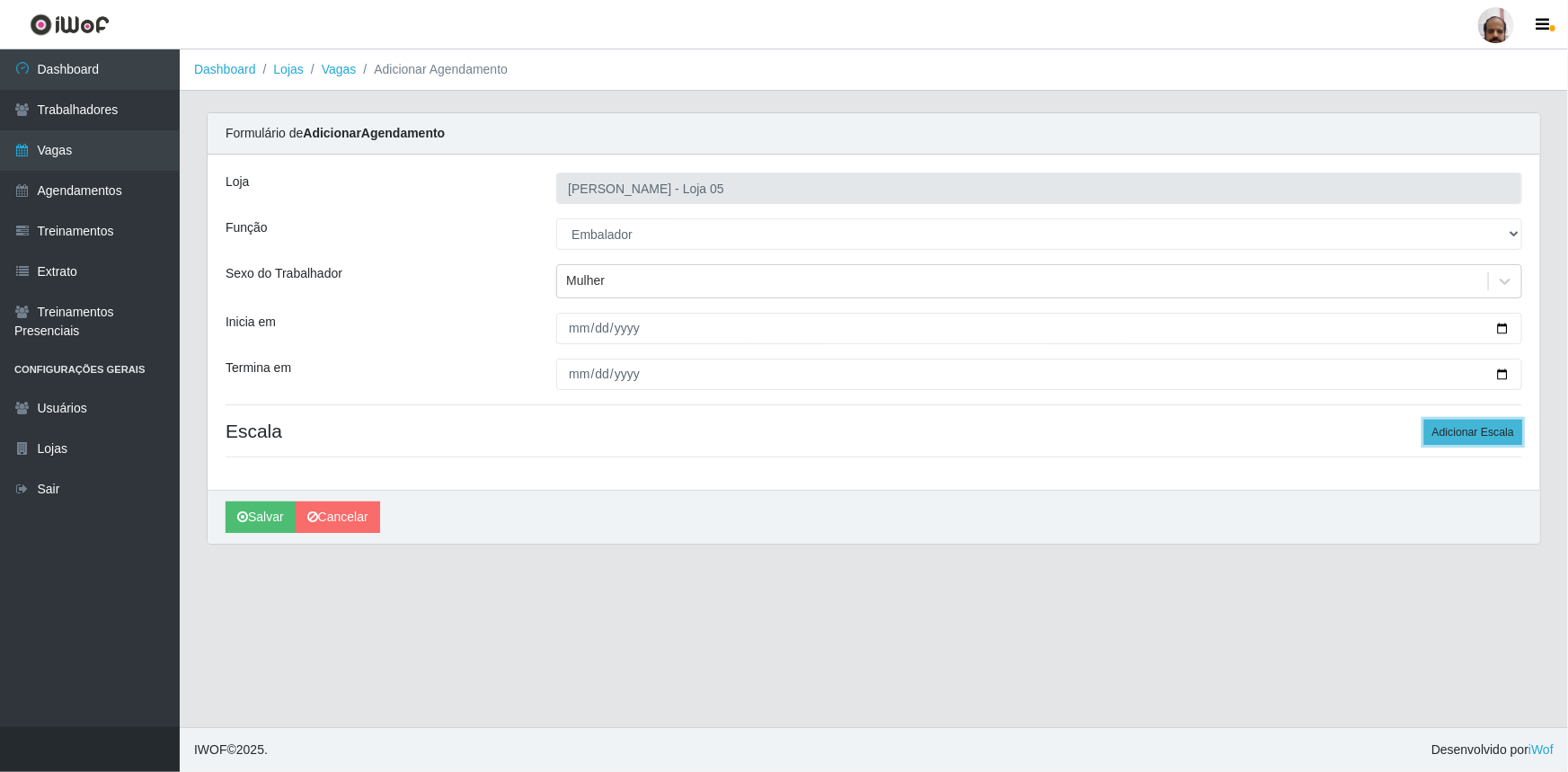
click at [1472, 431] on button "Adicionar Escala" at bounding box center [1474, 432] width 98 height 25
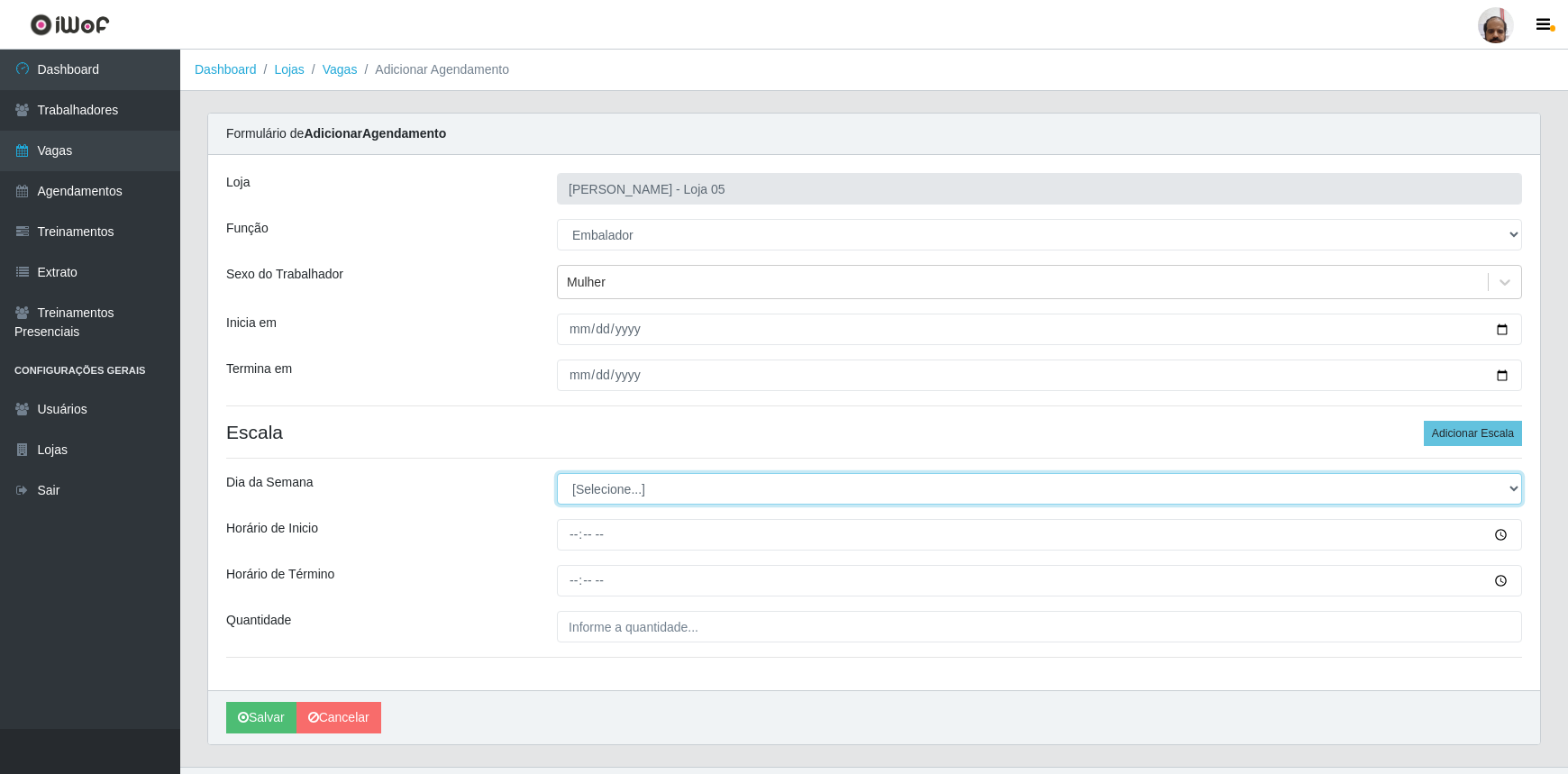
click at [1507, 488] on select "[Selecione...] Segunda Terça Quarta Quinta Sexta Sábado Domingo" at bounding box center [1040, 488] width 965 height 31
select select "4"
click at [557, 473] on select "[Selecione...] Segunda Terça Quarta Quinta Sexta Sábado Domingo" at bounding box center [1040, 488] width 965 height 31
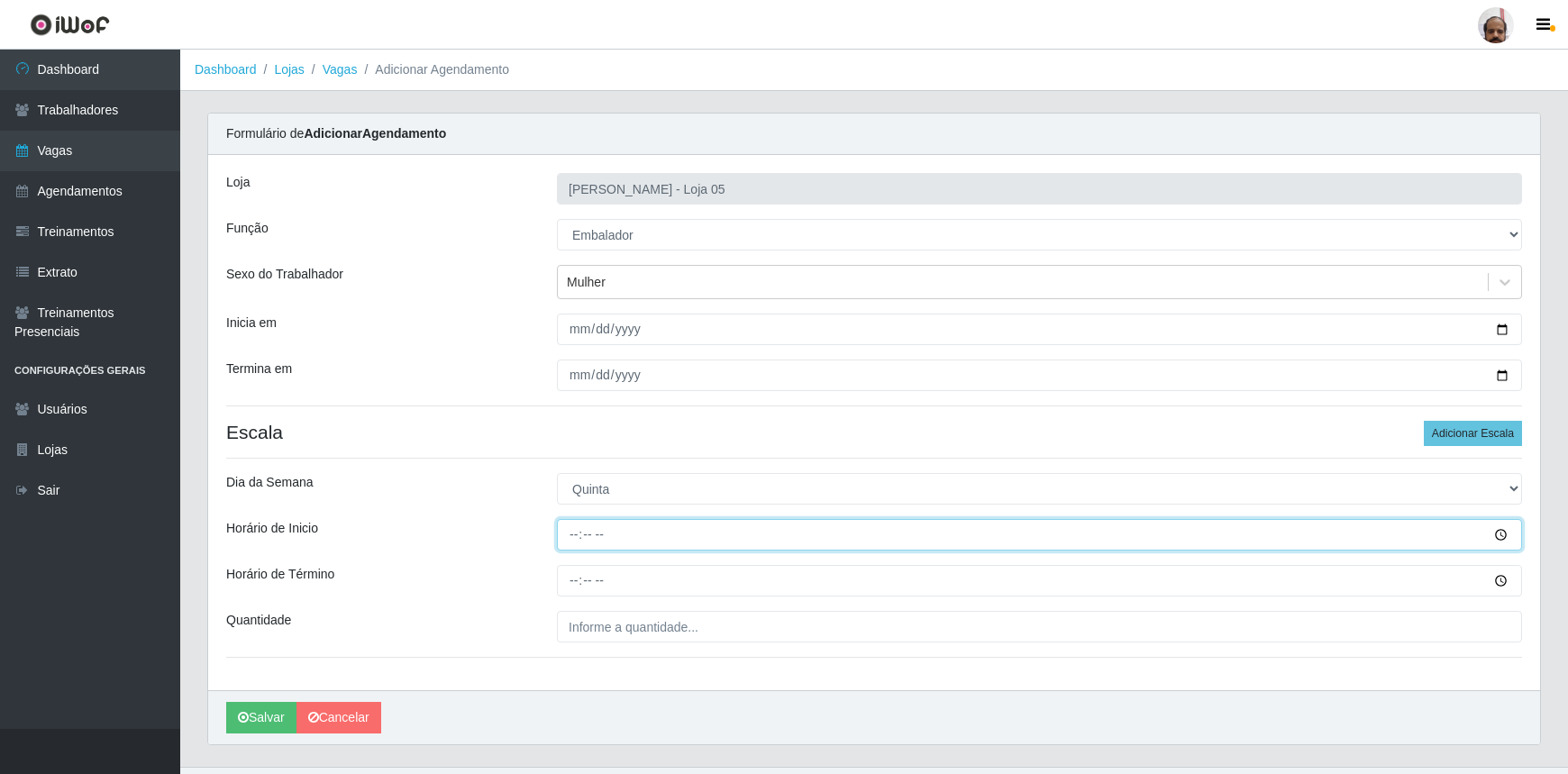
click at [569, 545] on input "Horário de Inicio" at bounding box center [1040, 535] width 965 height 31
type input "09:00"
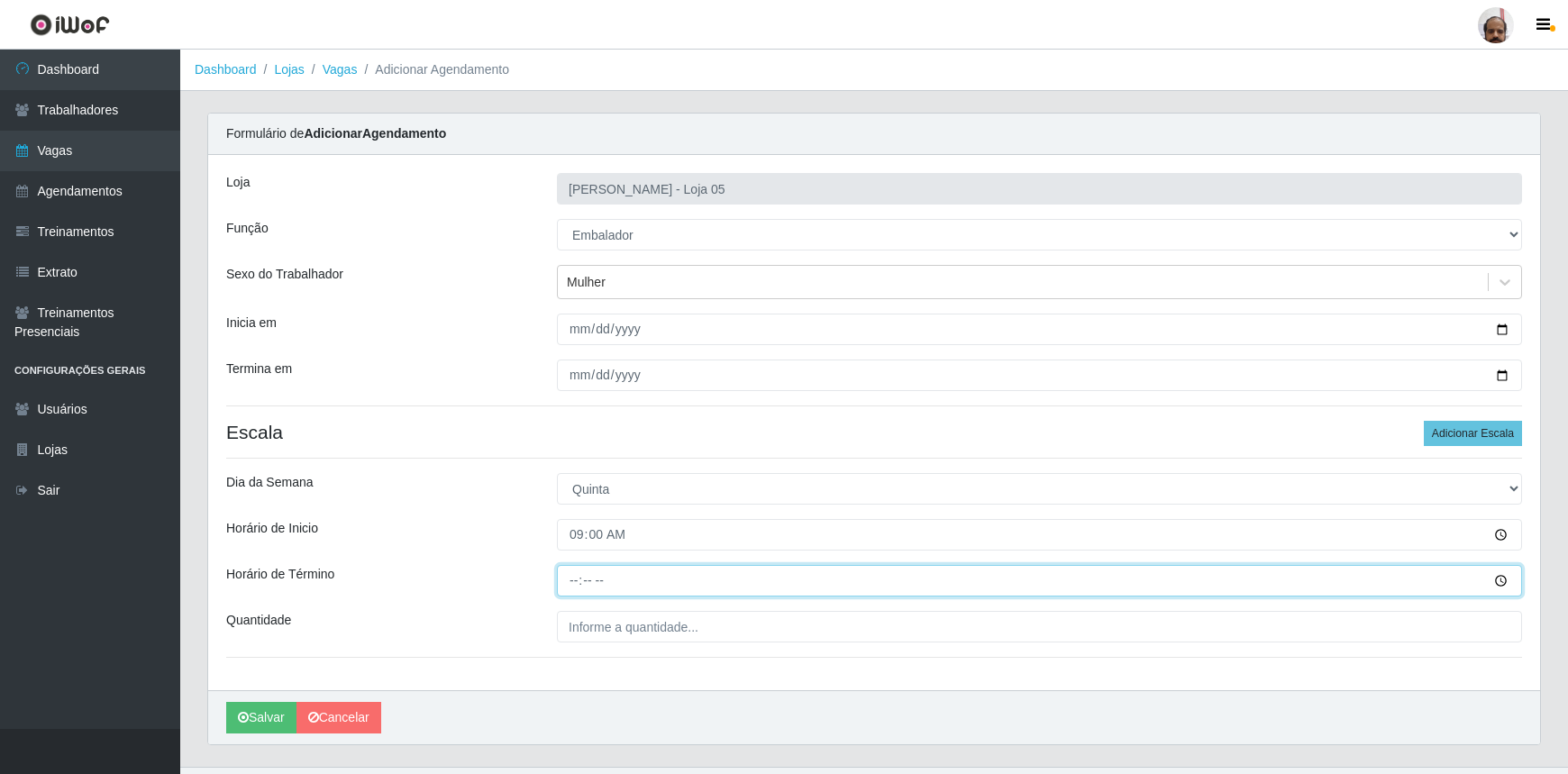
click at [568, 580] on input "Horário de Término" at bounding box center [1040, 580] width 965 height 31
type input "15:00"
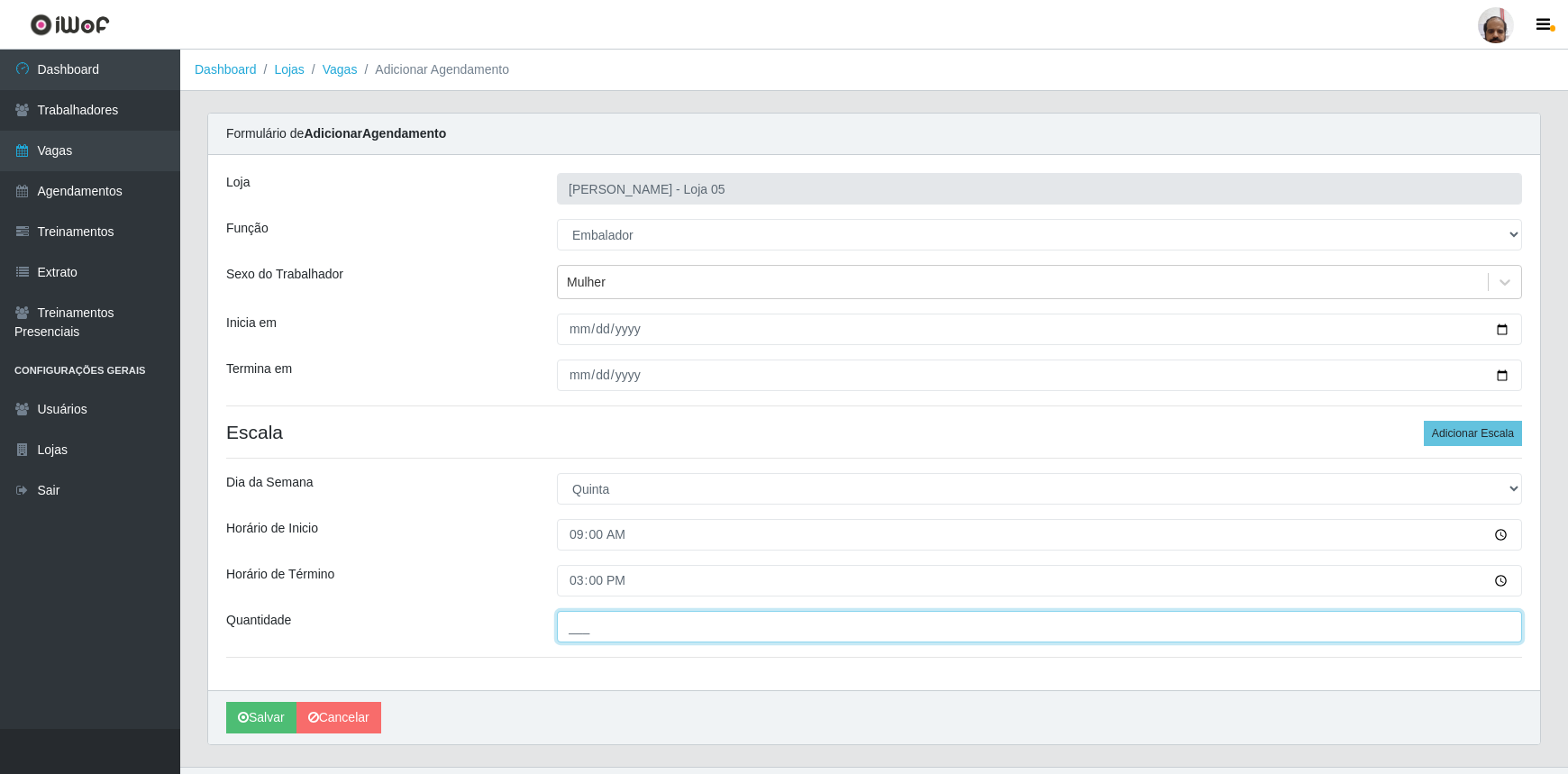
click at [573, 626] on input "___" at bounding box center [1040, 626] width 965 height 31
type input "7__"
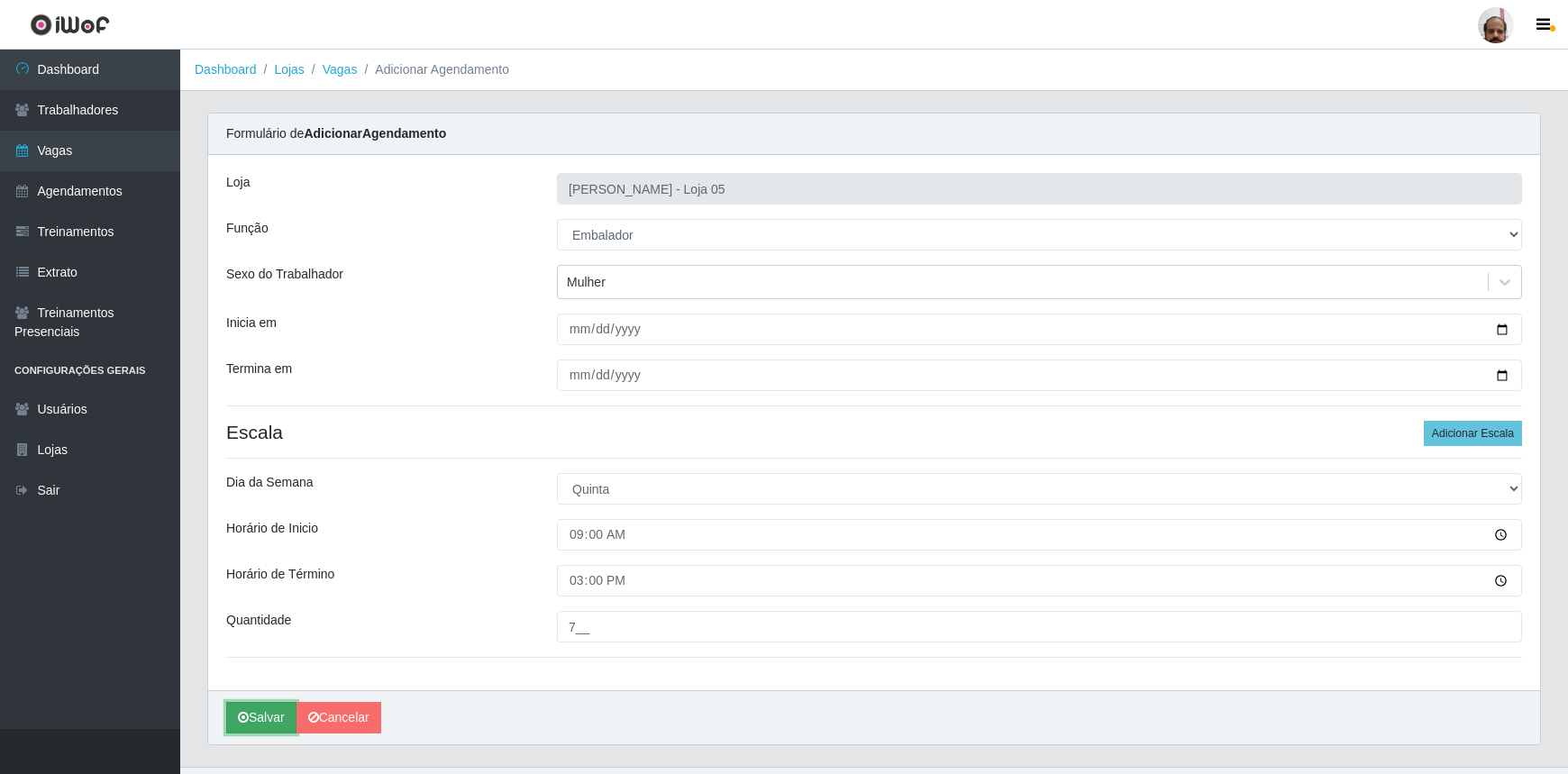
click at [274, 721] on button "Salvar" at bounding box center [261, 717] width 70 height 31
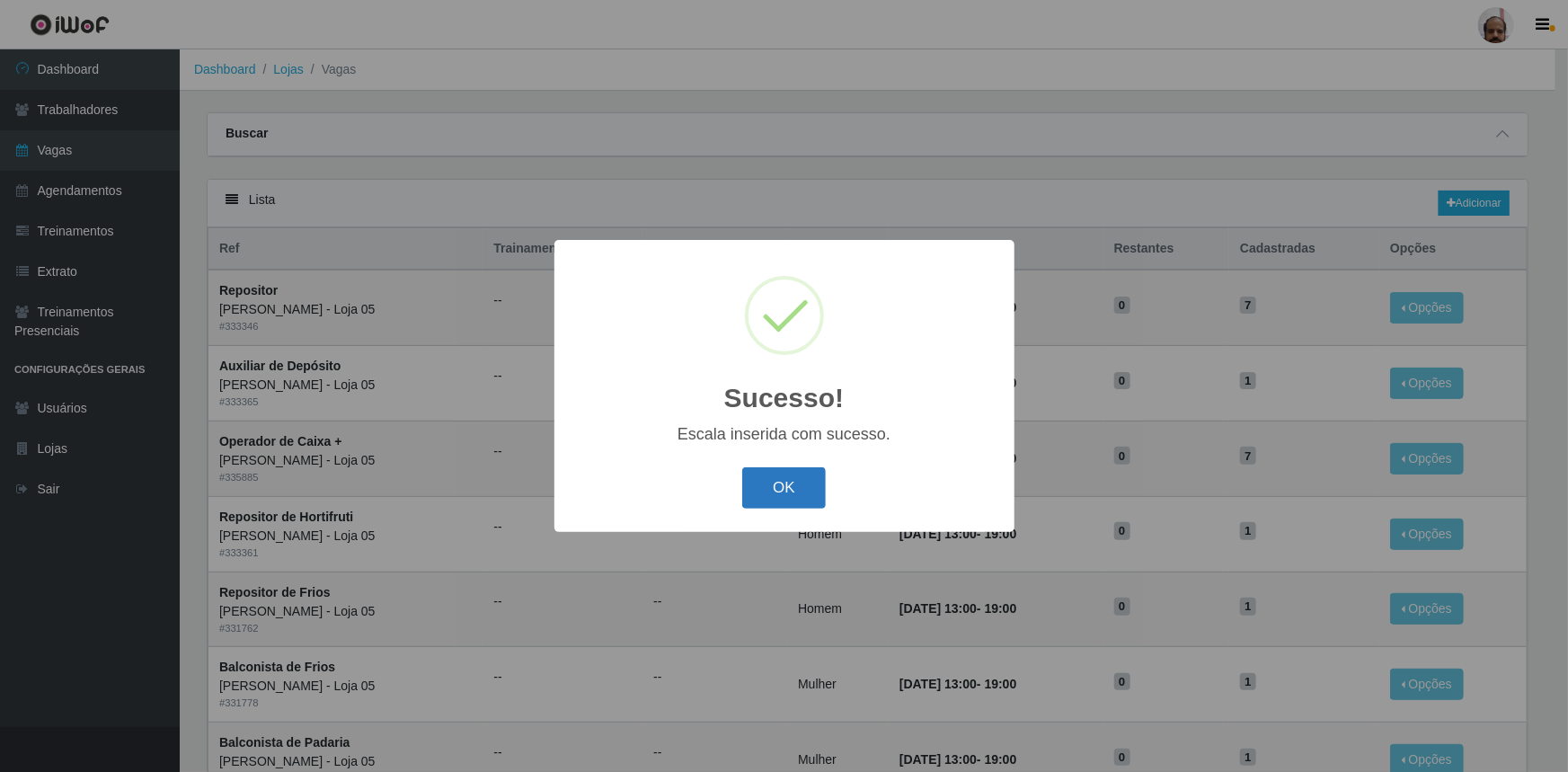
click at [807, 495] on button "OK" at bounding box center [784, 488] width 84 height 42
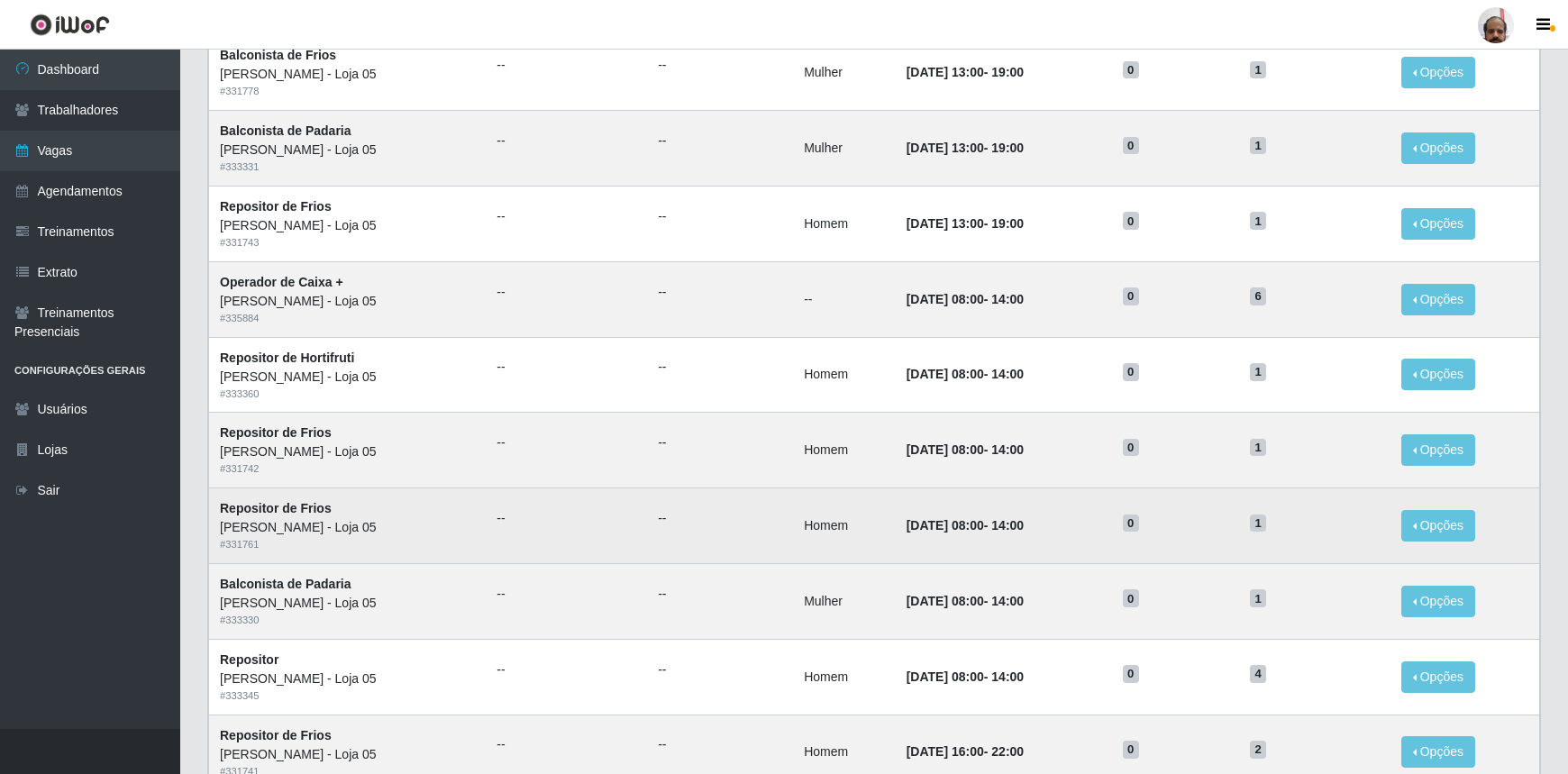
scroll to position [749, 0]
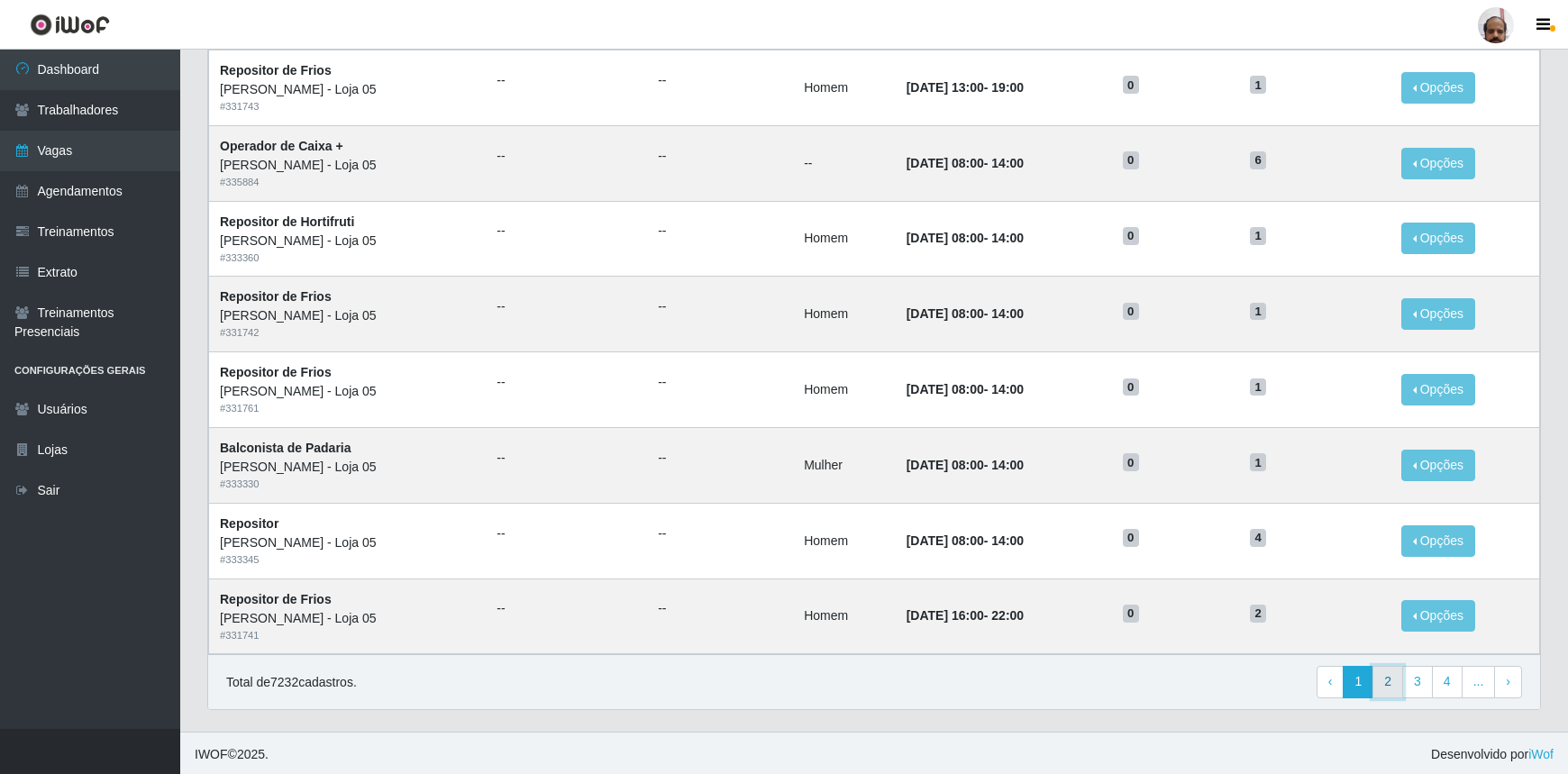
click at [1389, 679] on link "2" at bounding box center [1388, 682] width 30 height 32
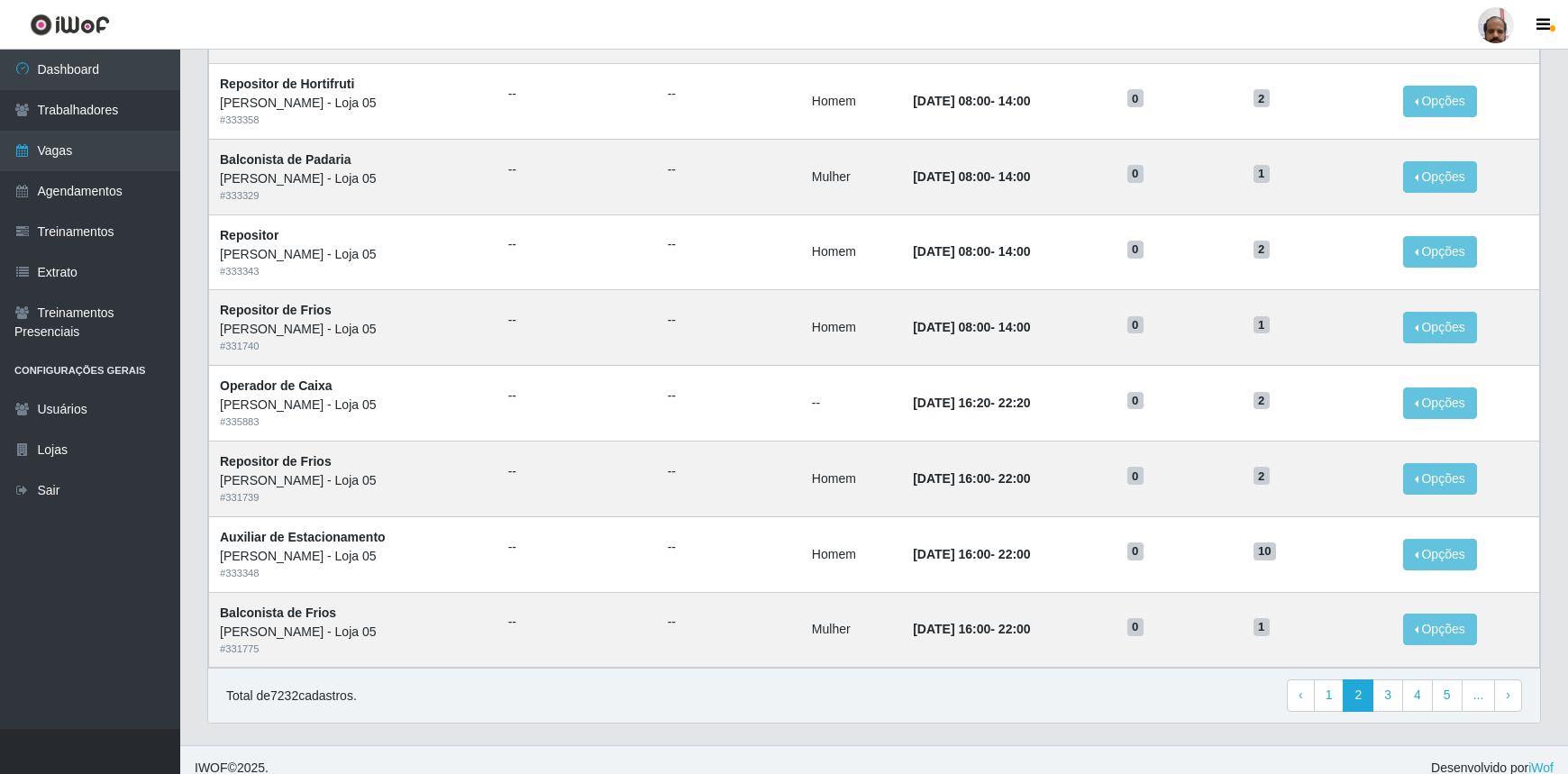
scroll to position [749, 0]
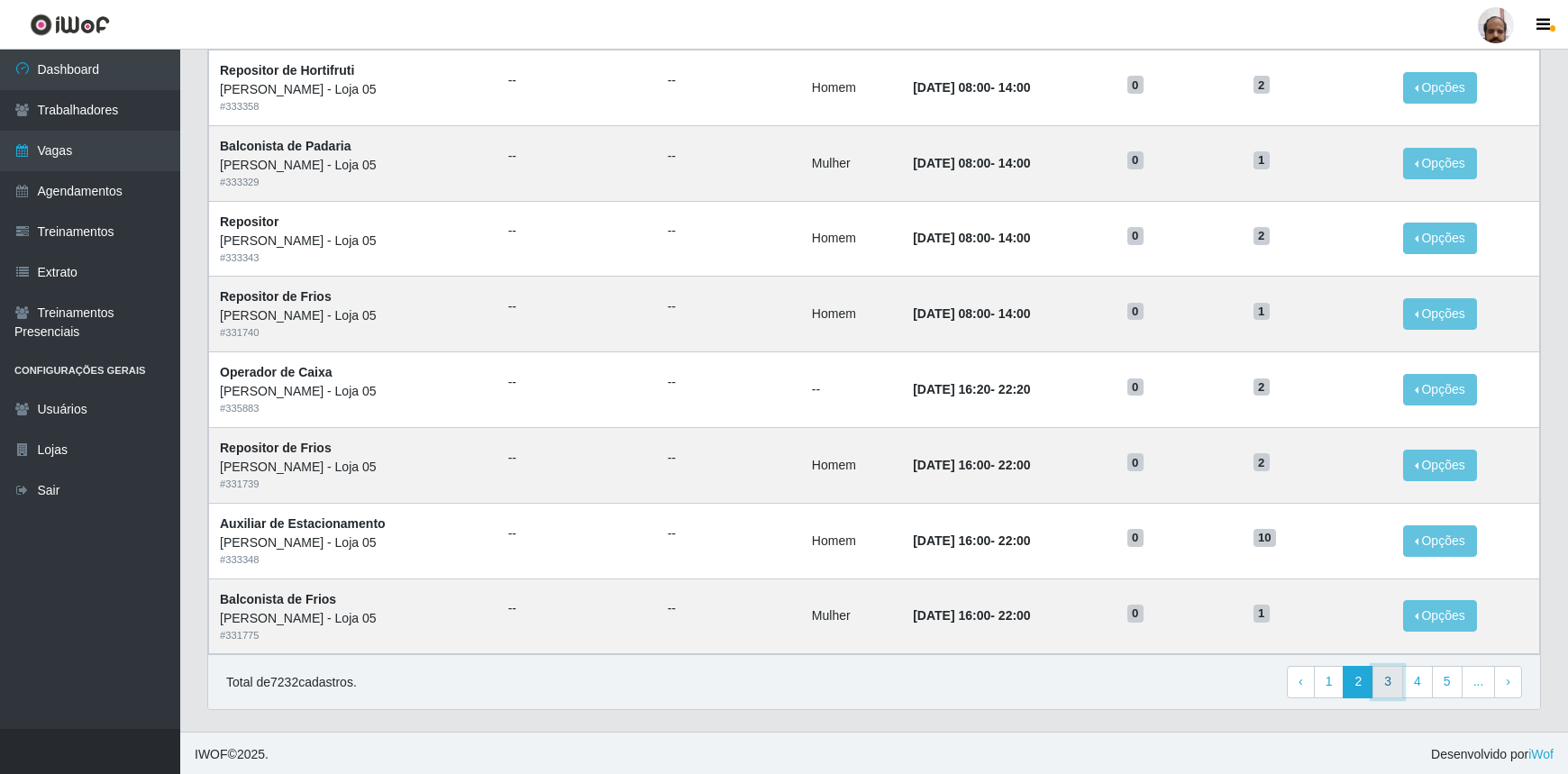
click at [1395, 687] on link "3" at bounding box center [1388, 682] width 30 height 32
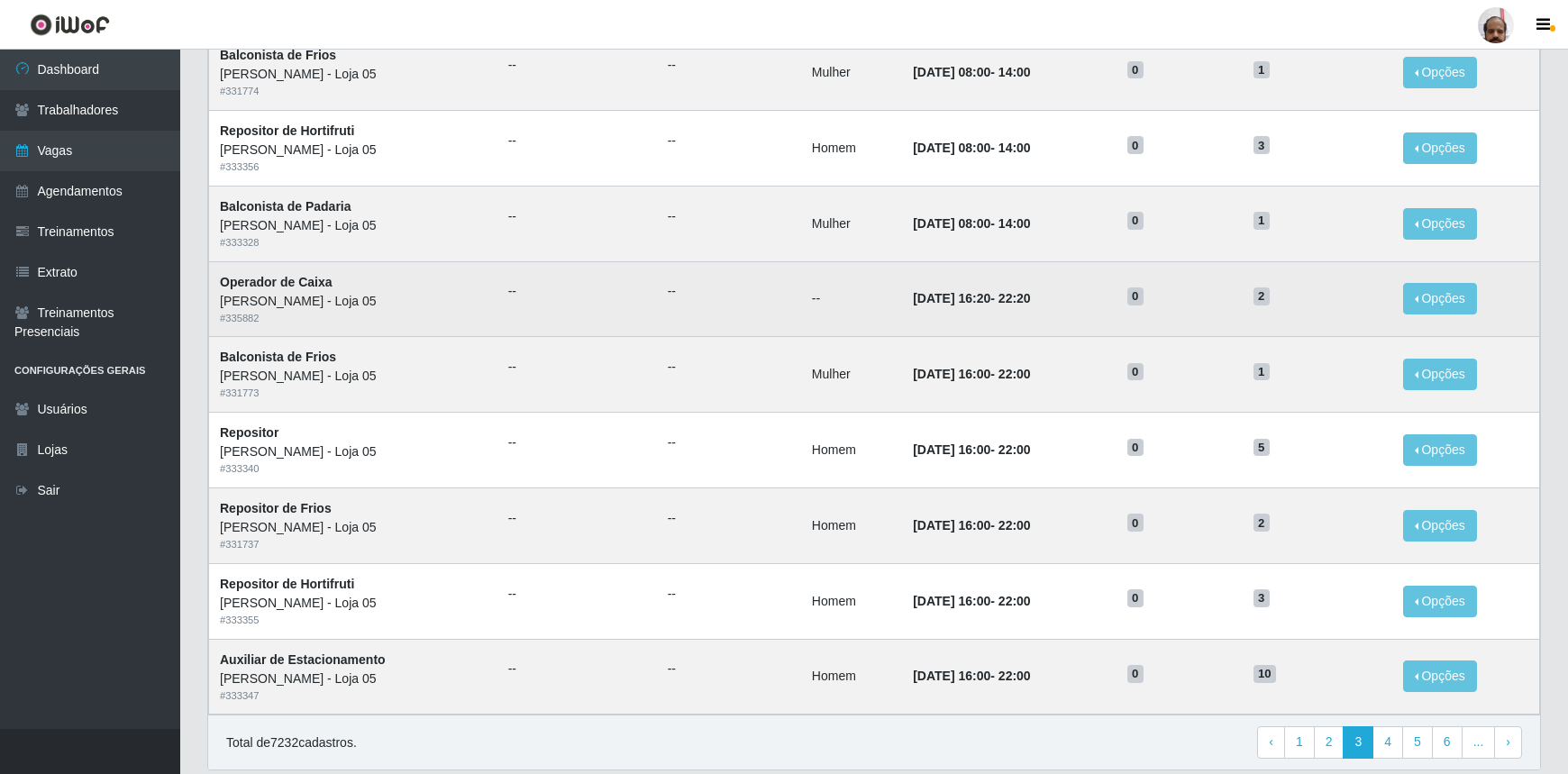
scroll to position [737, 0]
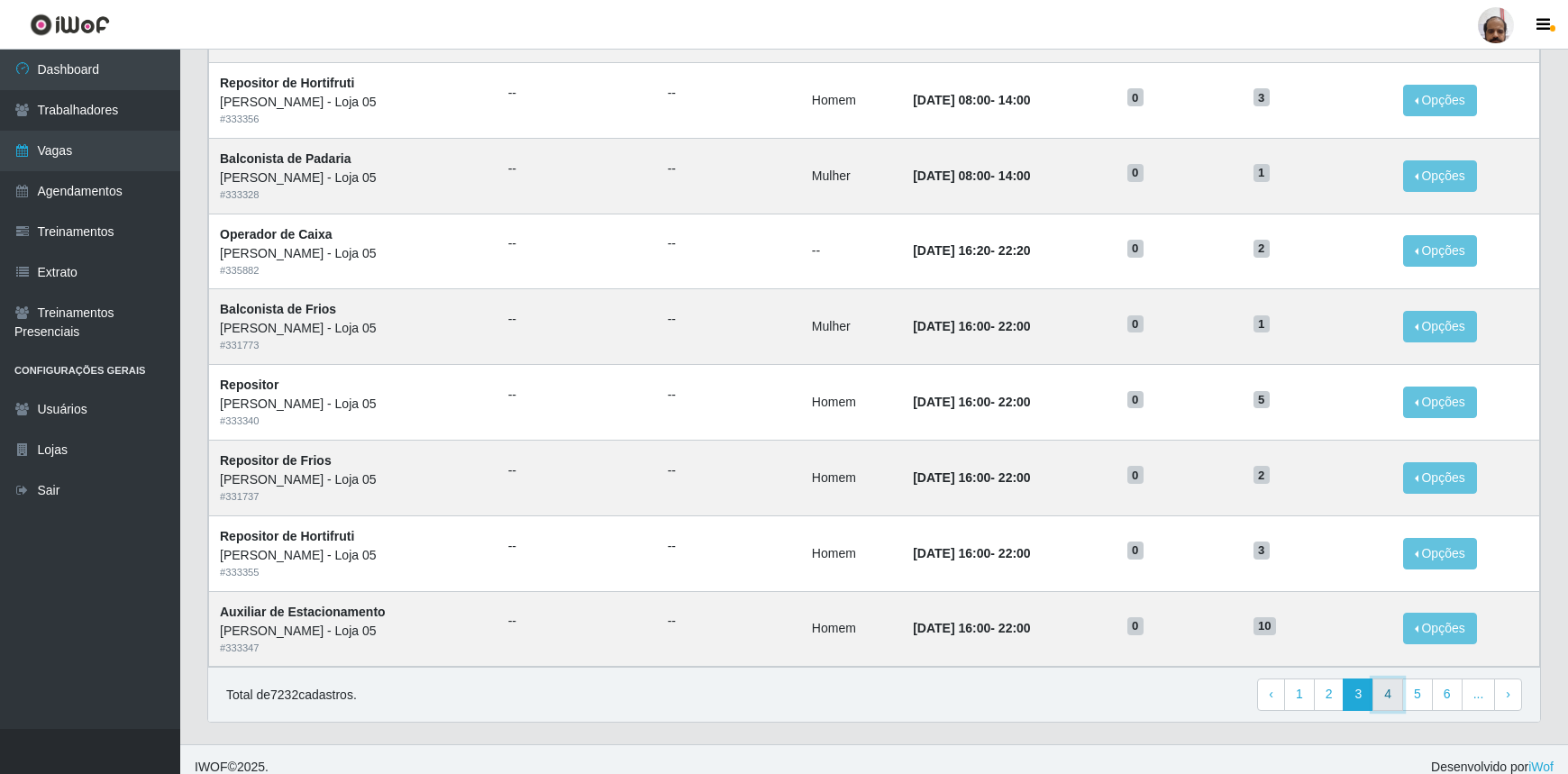
click at [1395, 693] on link "4" at bounding box center [1388, 695] width 30 height 32
